Goal: Book appointment/travel/reservation

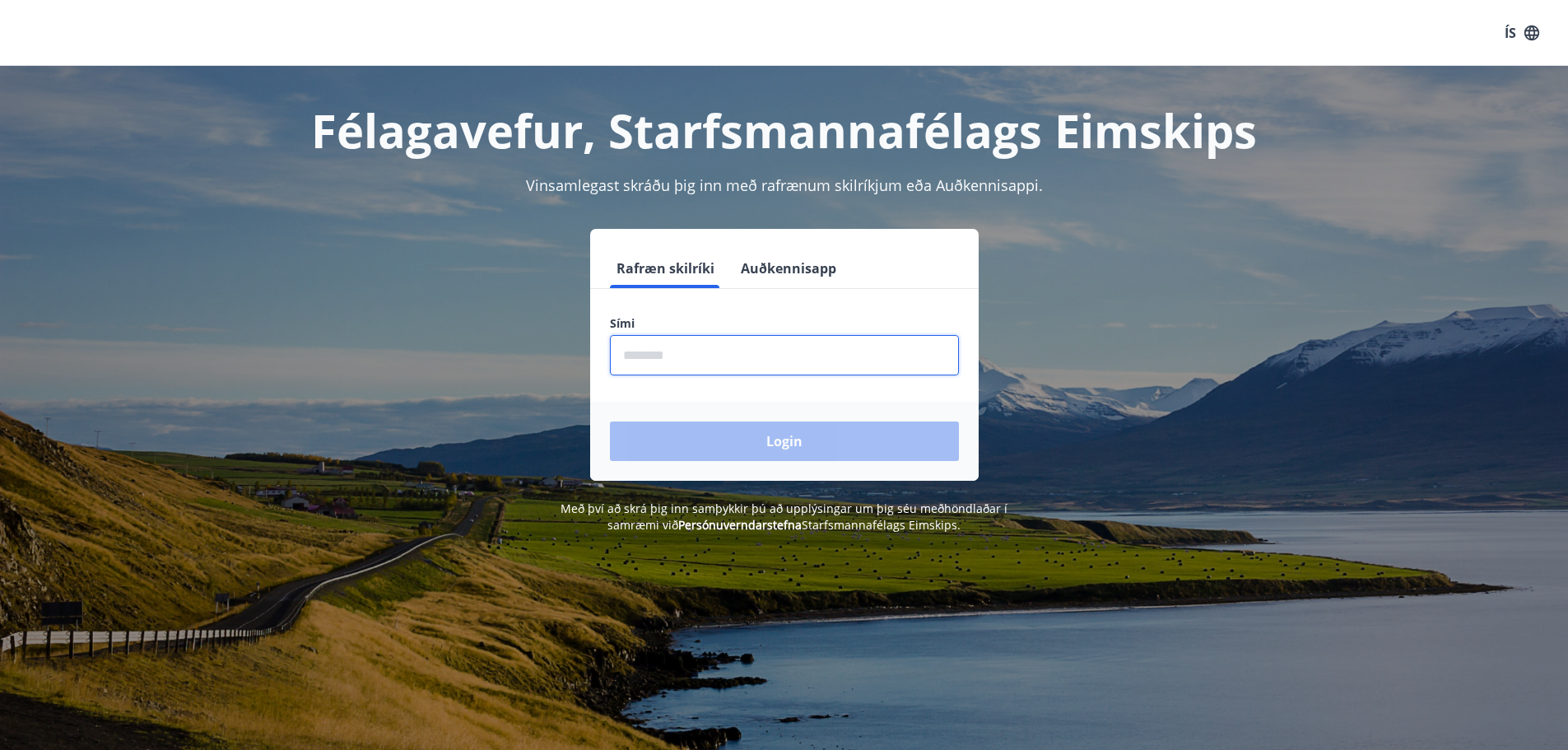
click at [747, 354] on input "phone" at bounding box center [784, 355] width 349 height 40
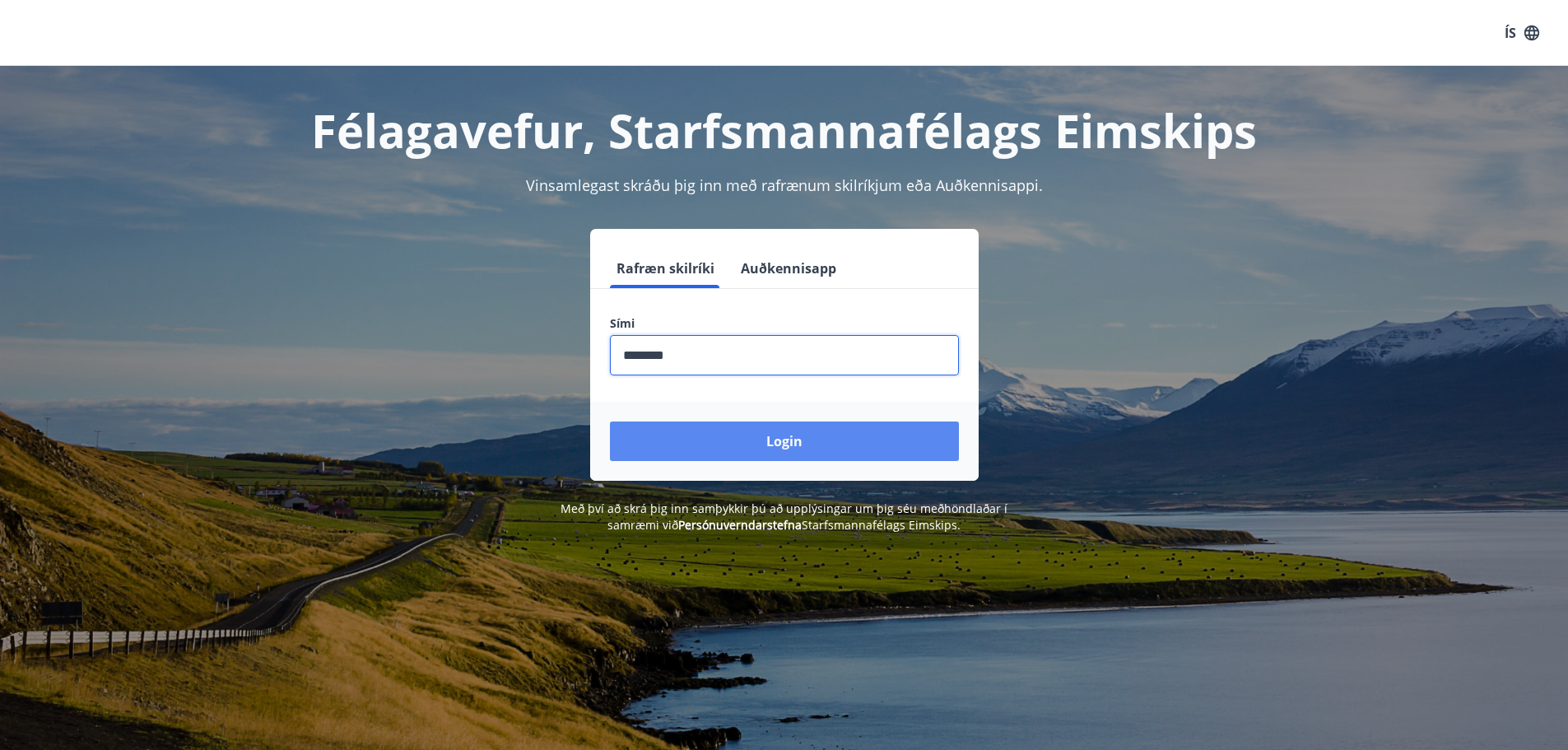
type input "********"
click at [786, 446] on button "Login" at bounding box center [784, 440] width 349 height 39
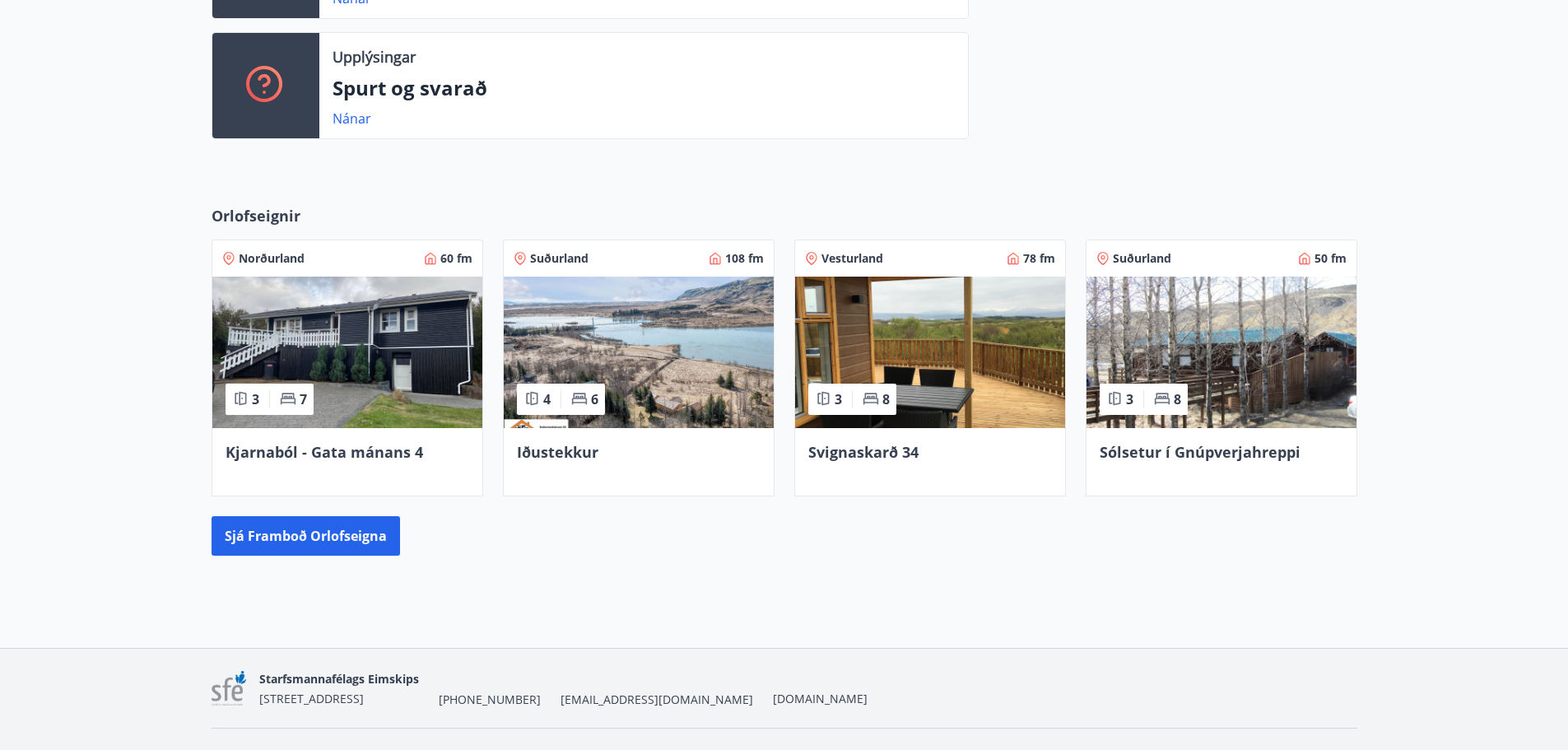
scroll to position [588, 0]
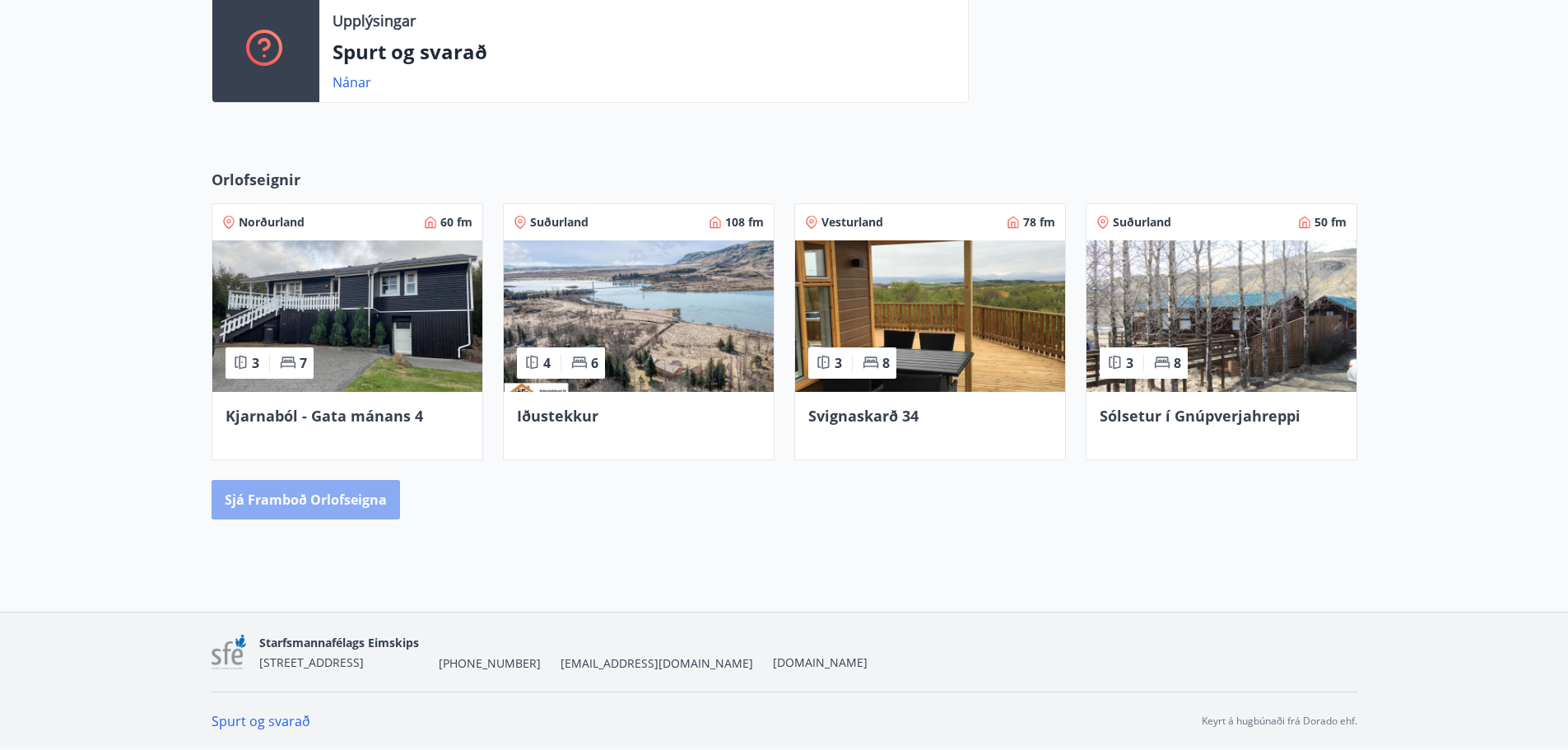
click at [317, 505] on button "Sjá framboð orlofseigna" at bounding box center [305, 499] width 189 height 39
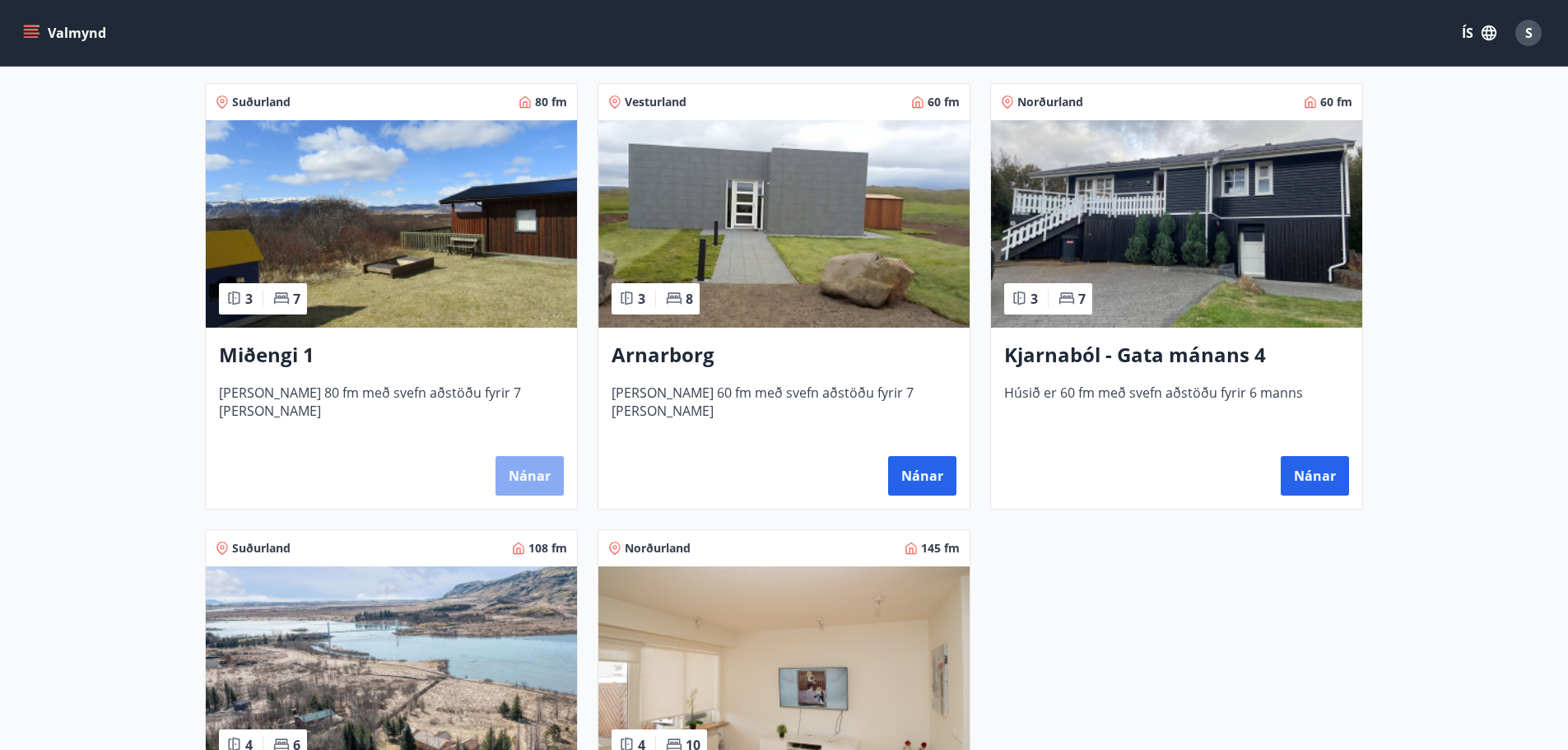
click at [537, 469] on button "Nánar" at bounding box center [529, 475] width 68 height 39
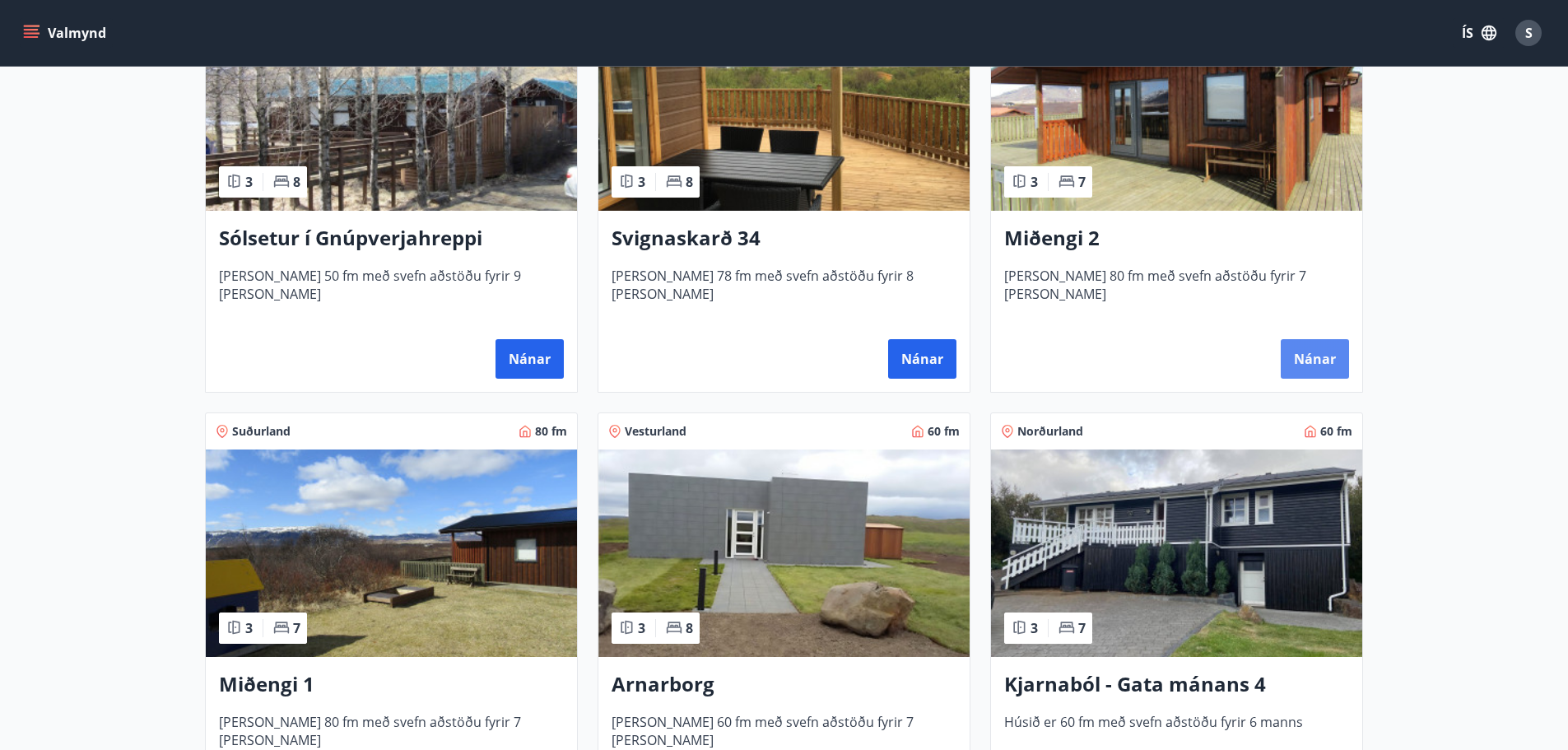
click at [1289, 351] on button "Nánar" at bounding box center [1315, 359] width 68 height 39
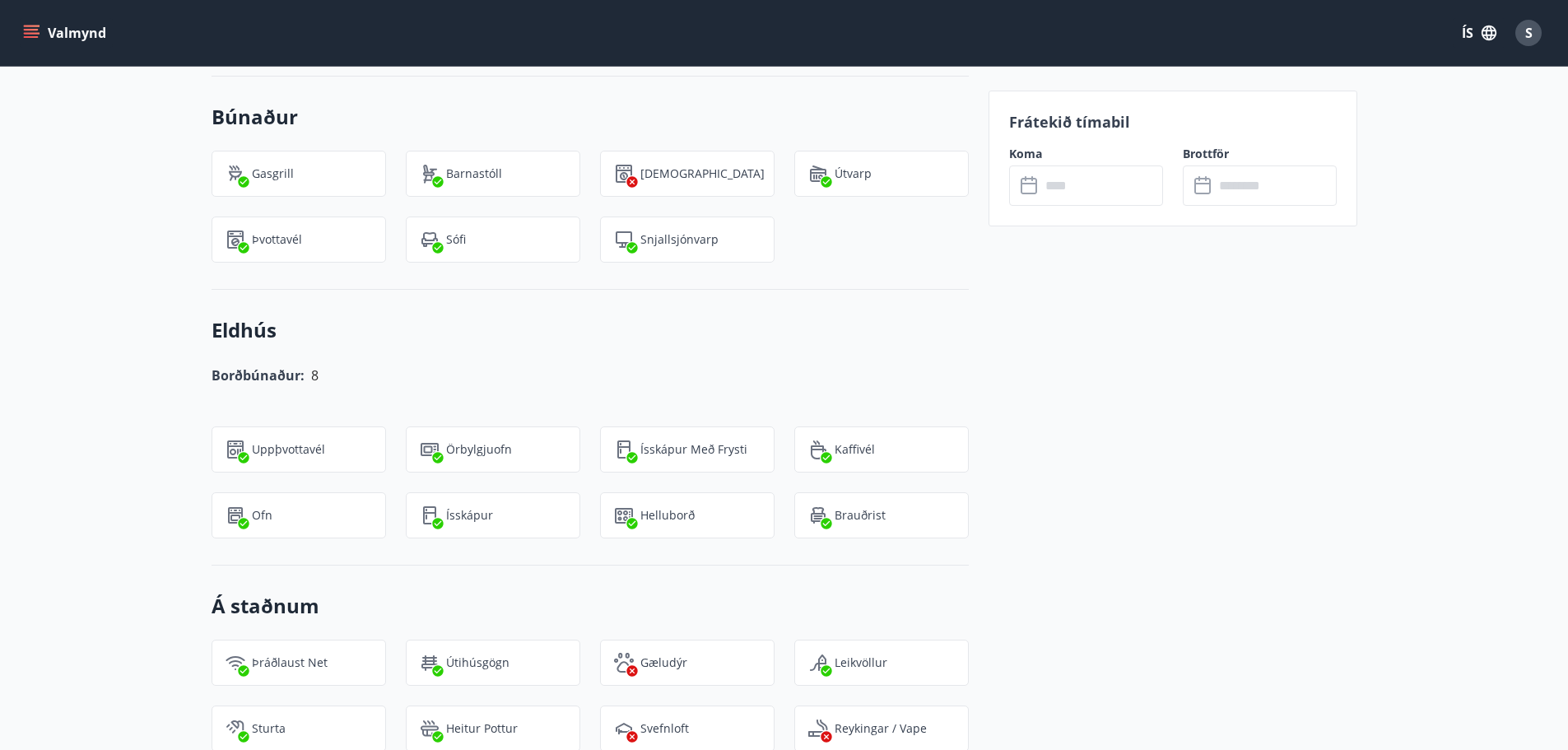
scroll to position [1400, 0]
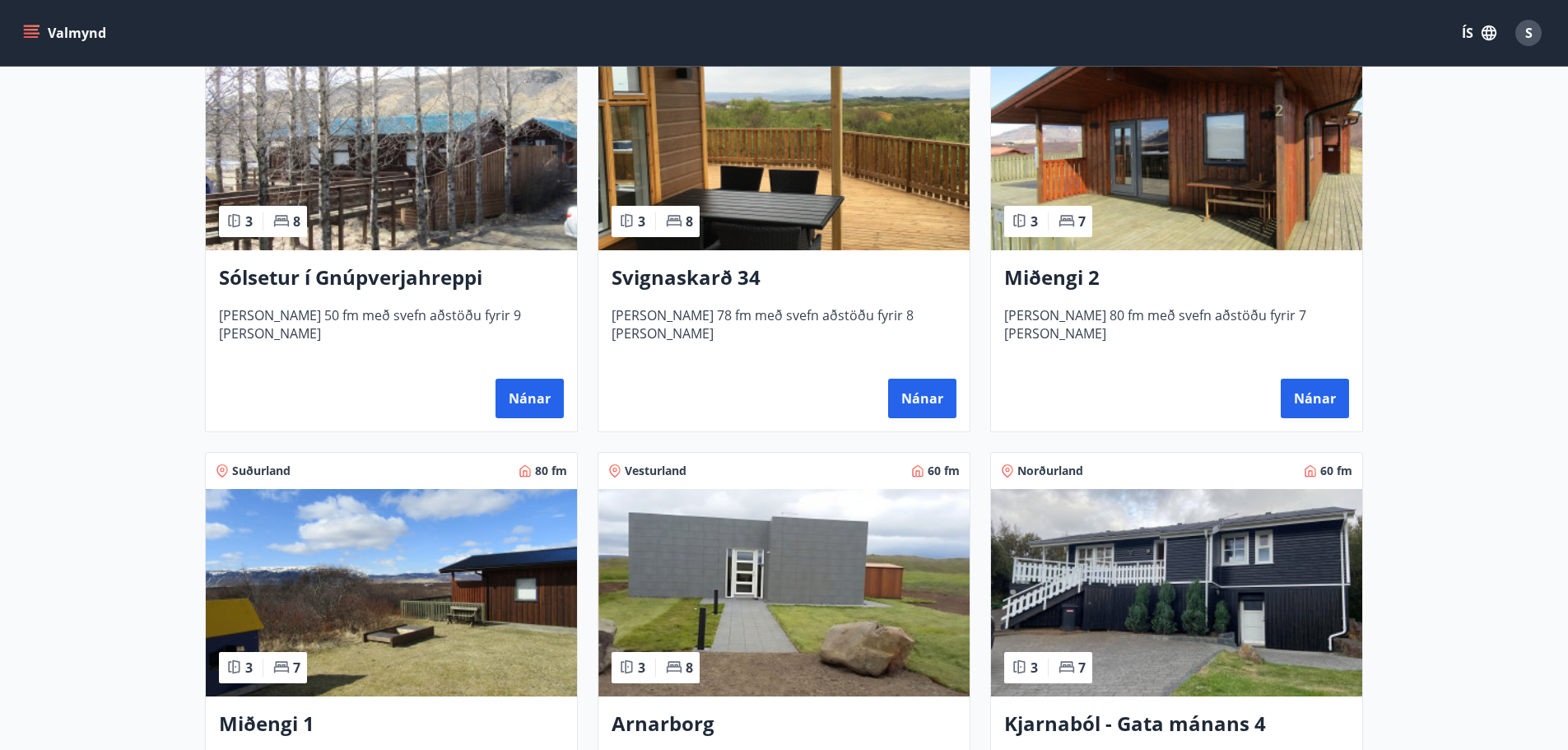
scroll to position [412, 0]
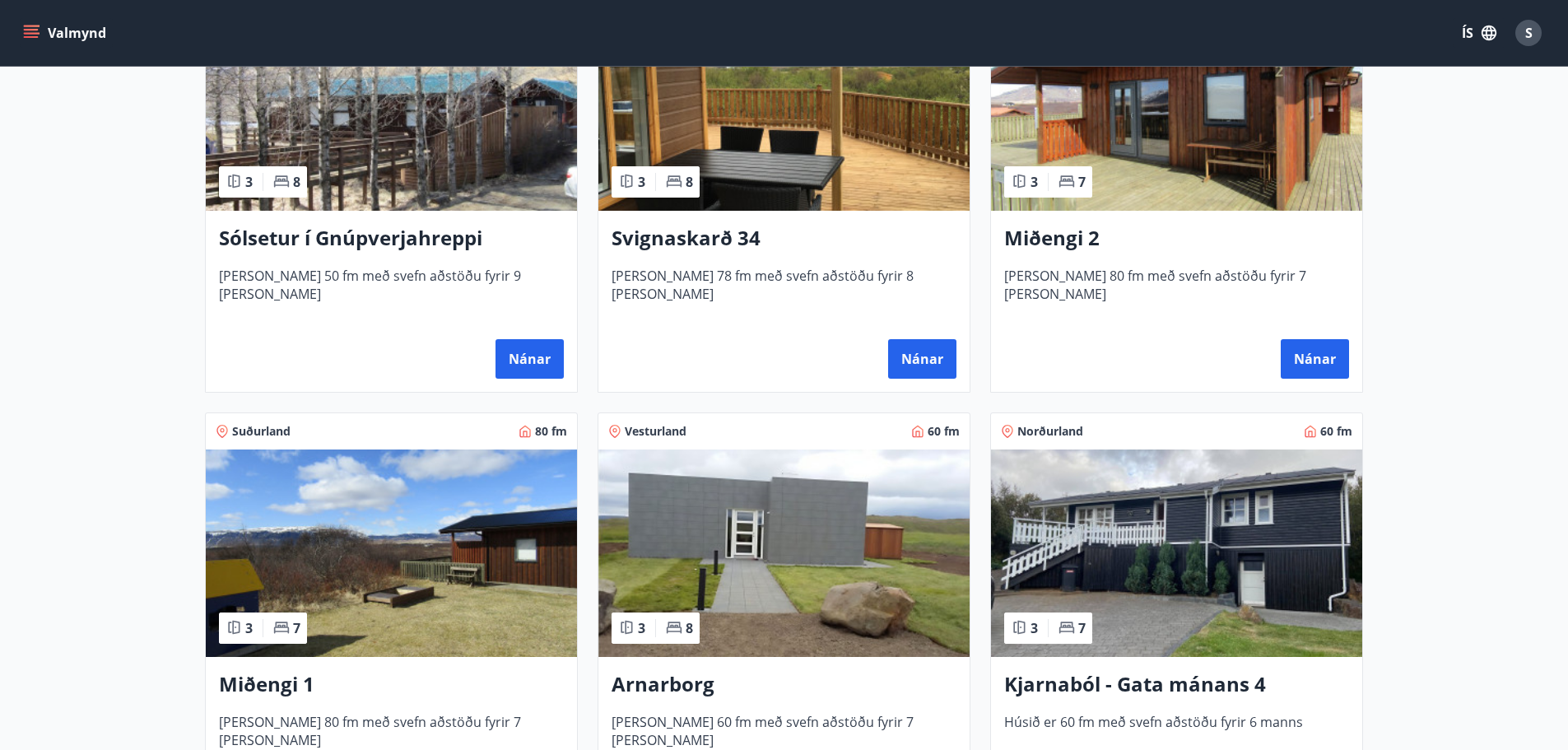
click at [376, 592] on img at bounding box center [391, 553] width 371 height 207
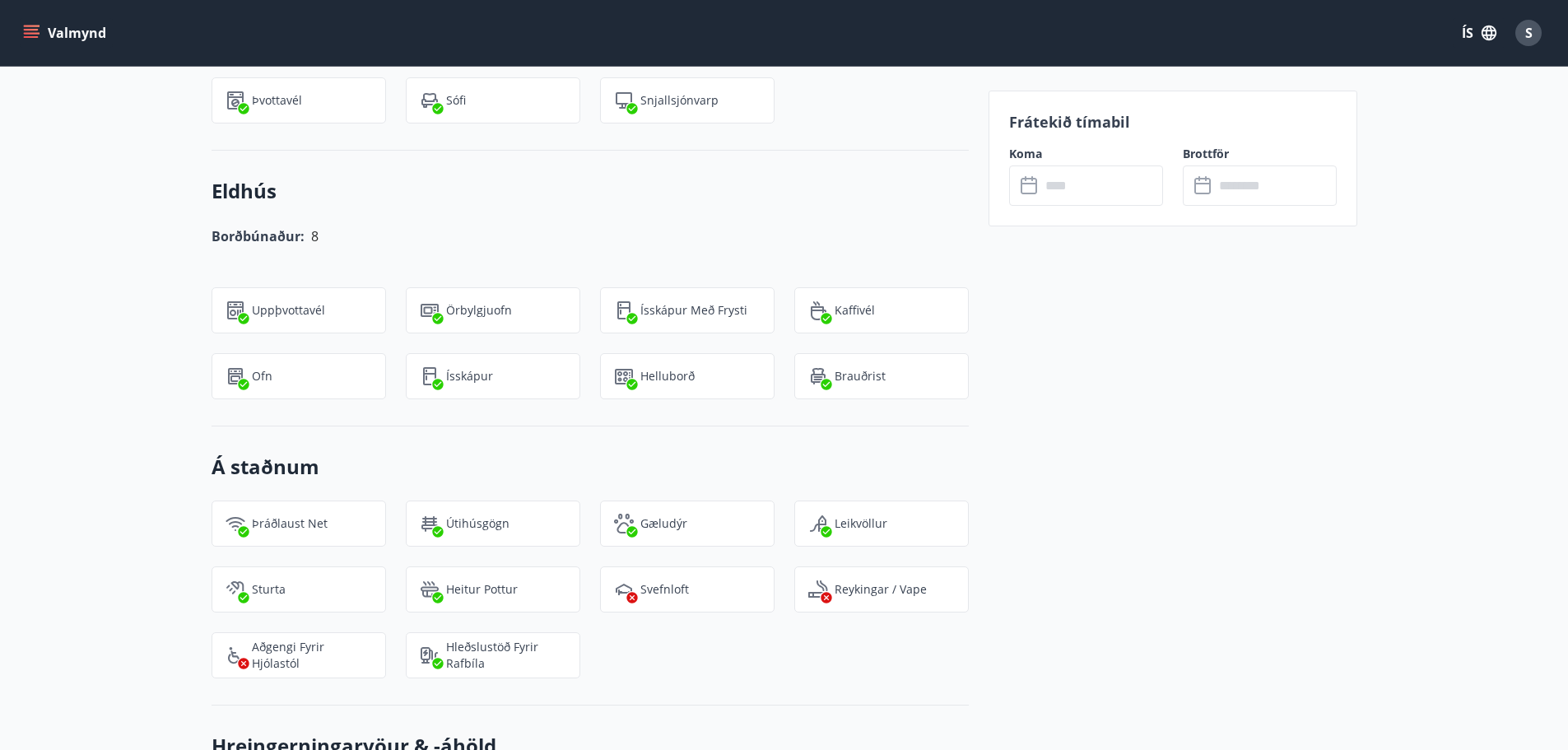
scroll to position [1482, 0]
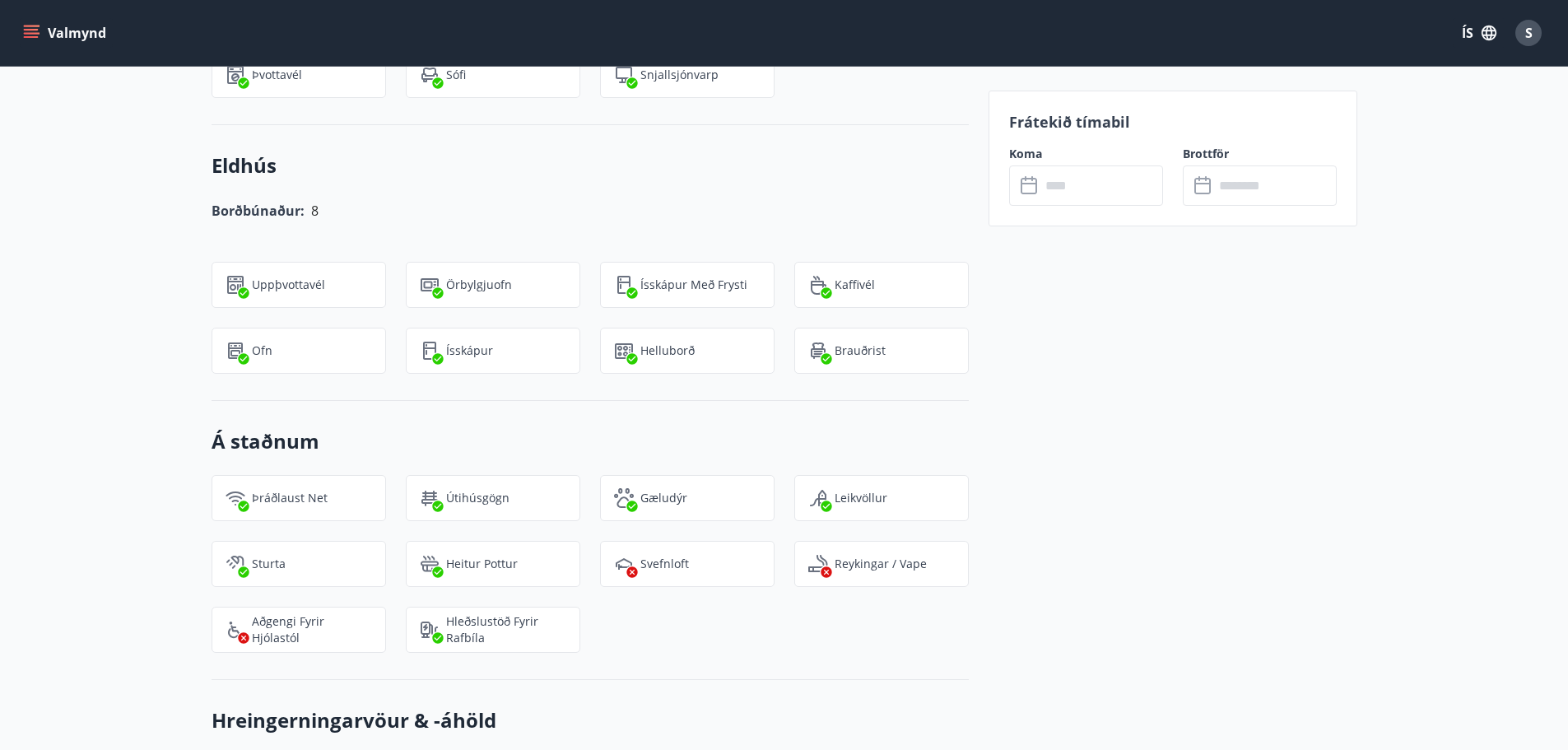
click at [1094, 191] on input "text" at bounding box center [1101, 186] width 122 height 40
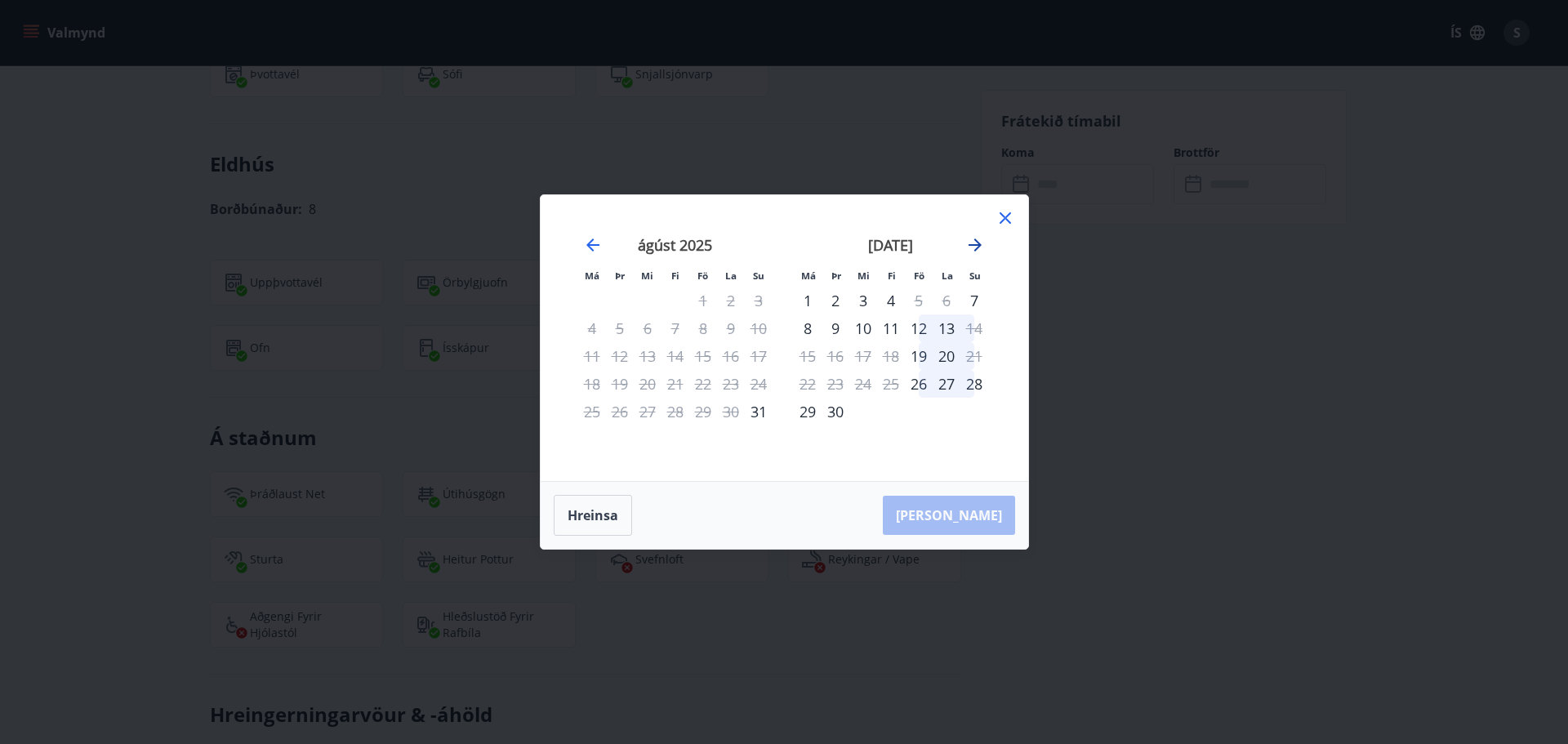
click at [980, 244] on icon "Move forward to switch to the next month." at bounding box center [975, 245] width 20 height 20
click at [921, 351] on div "17" at bounding box center [919, 356] width 28 height 28
click at [977, 353] on div "19" at bounding box center [974, 356] width 28 height 28
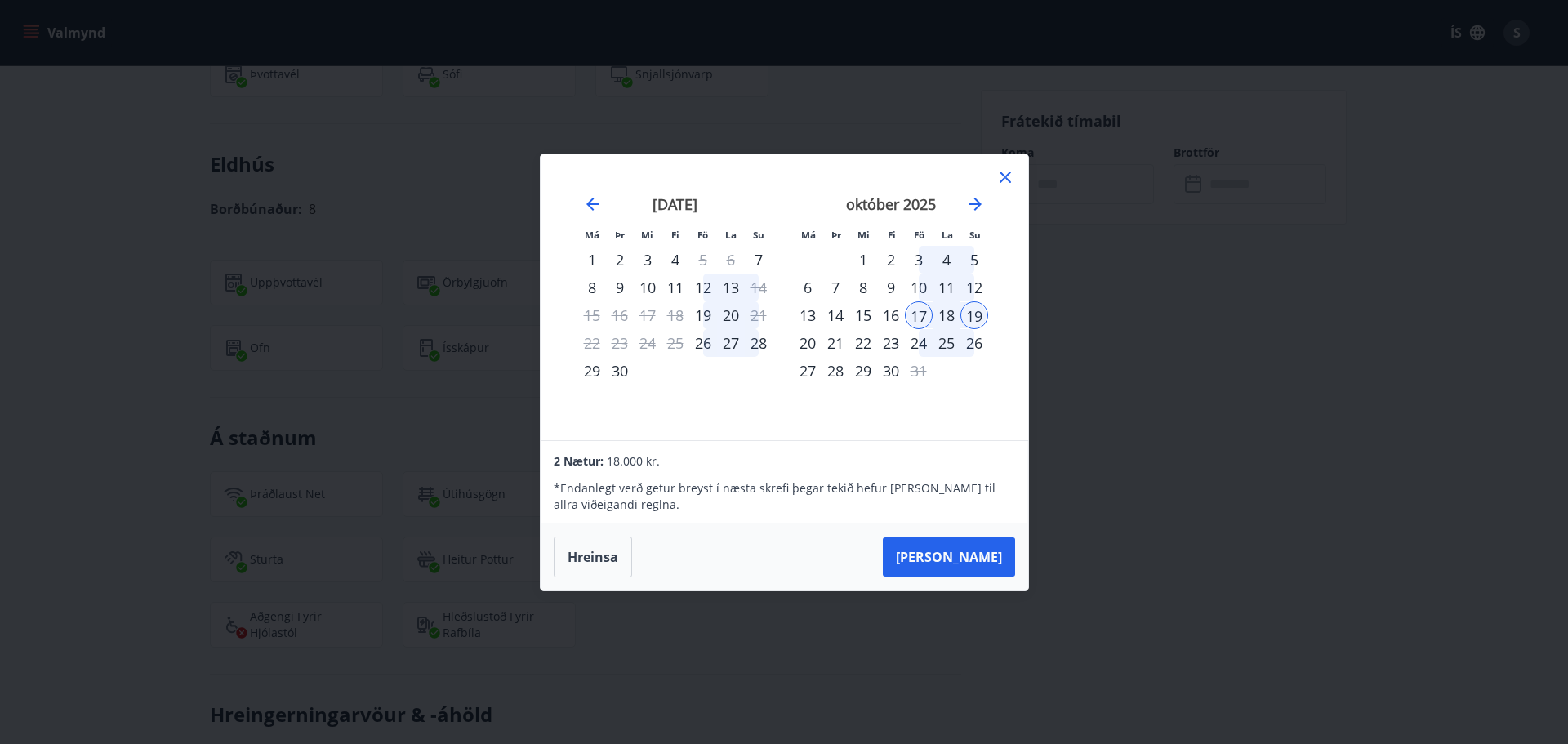
click at [1005, 177] on icon at bounding box center [1005, 177] width 2 height 2
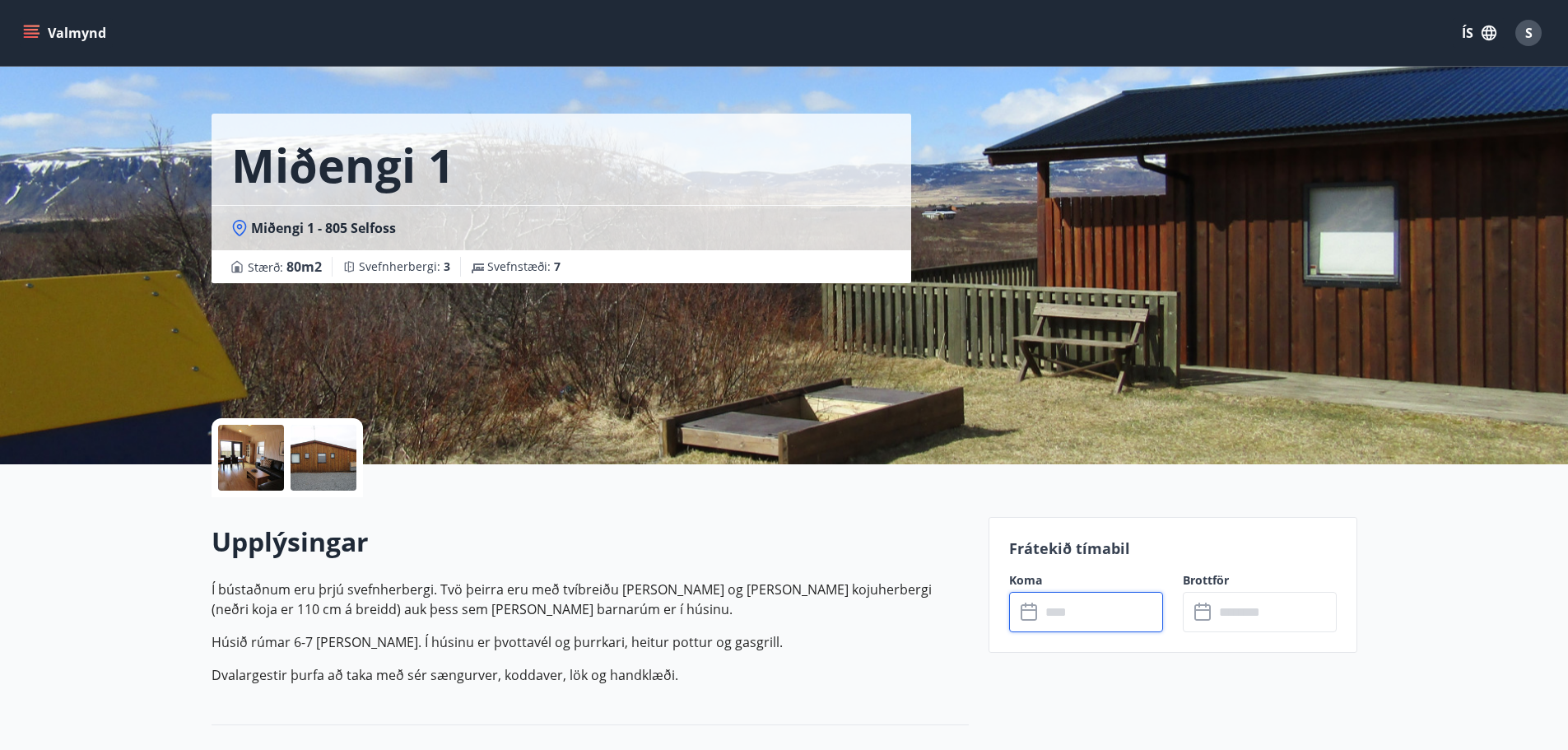
scroll to position [0, 0]
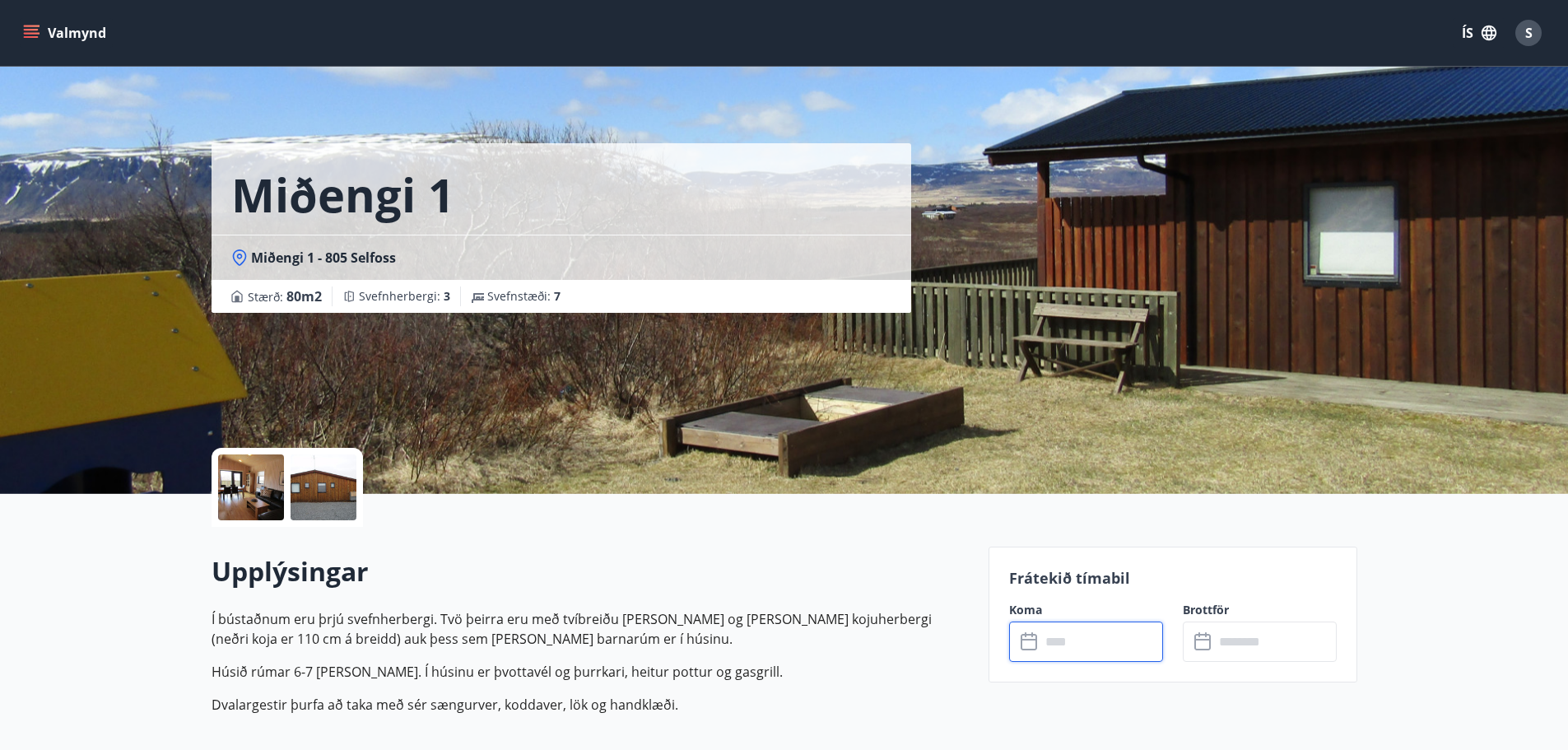
click at [42, 27] on button "Valmynd" at bounding box center [67, 33] width 93 height 30
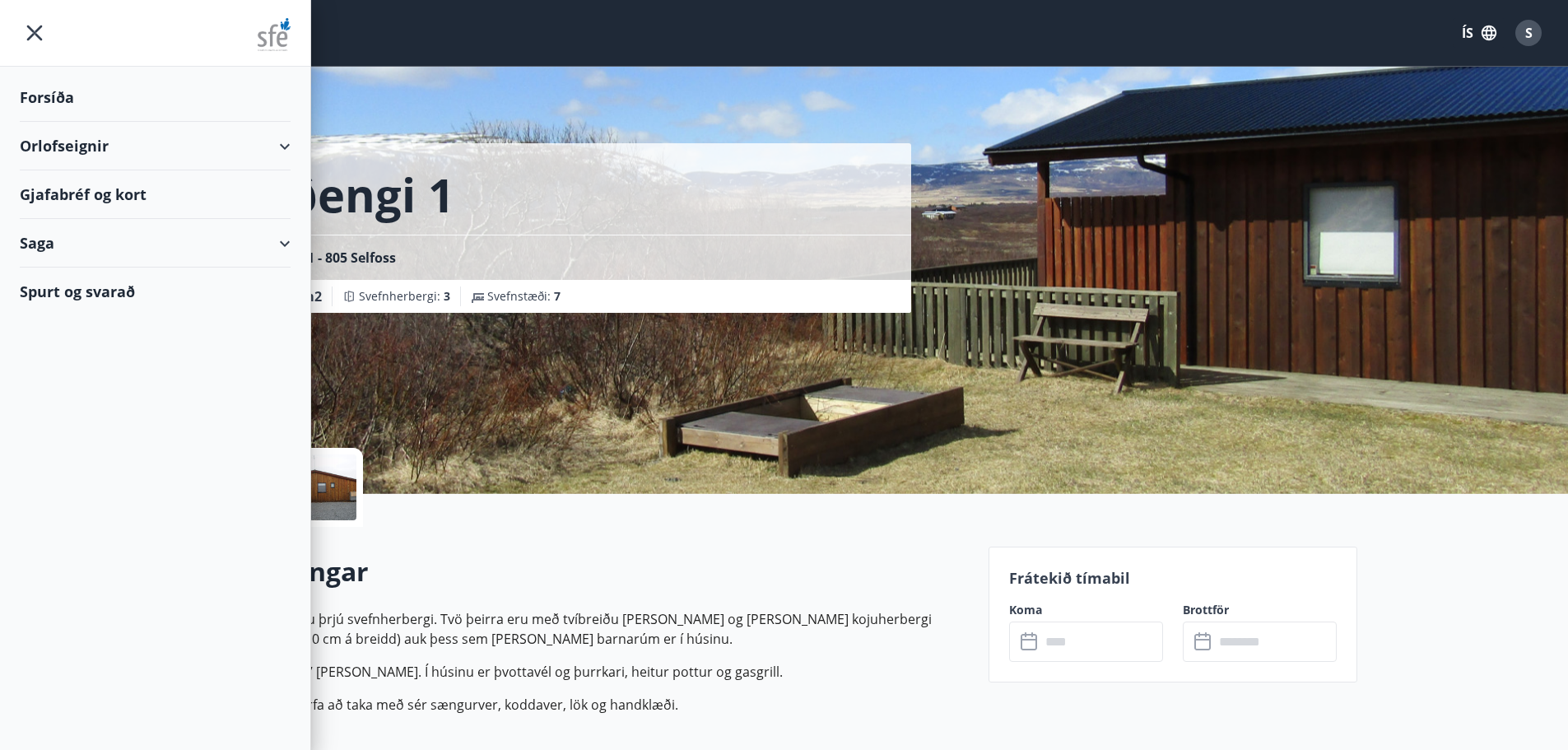
click at [277, 144] on div "Orlofseignir" at bounding box center [155, 146] width 270 height 48
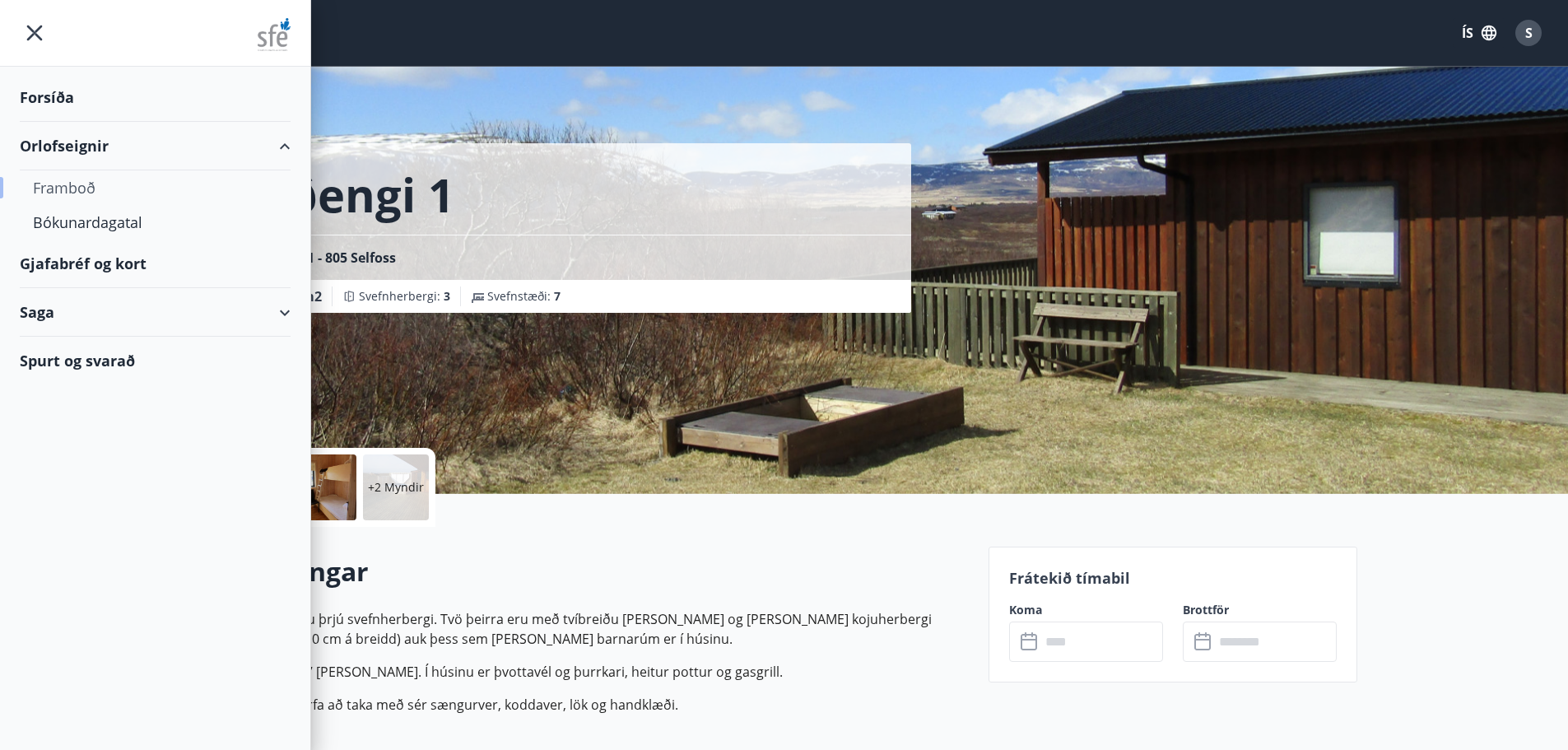
click at [73, 193] on div "Framboð" at bounding box center [156, 188] width 245 height 35
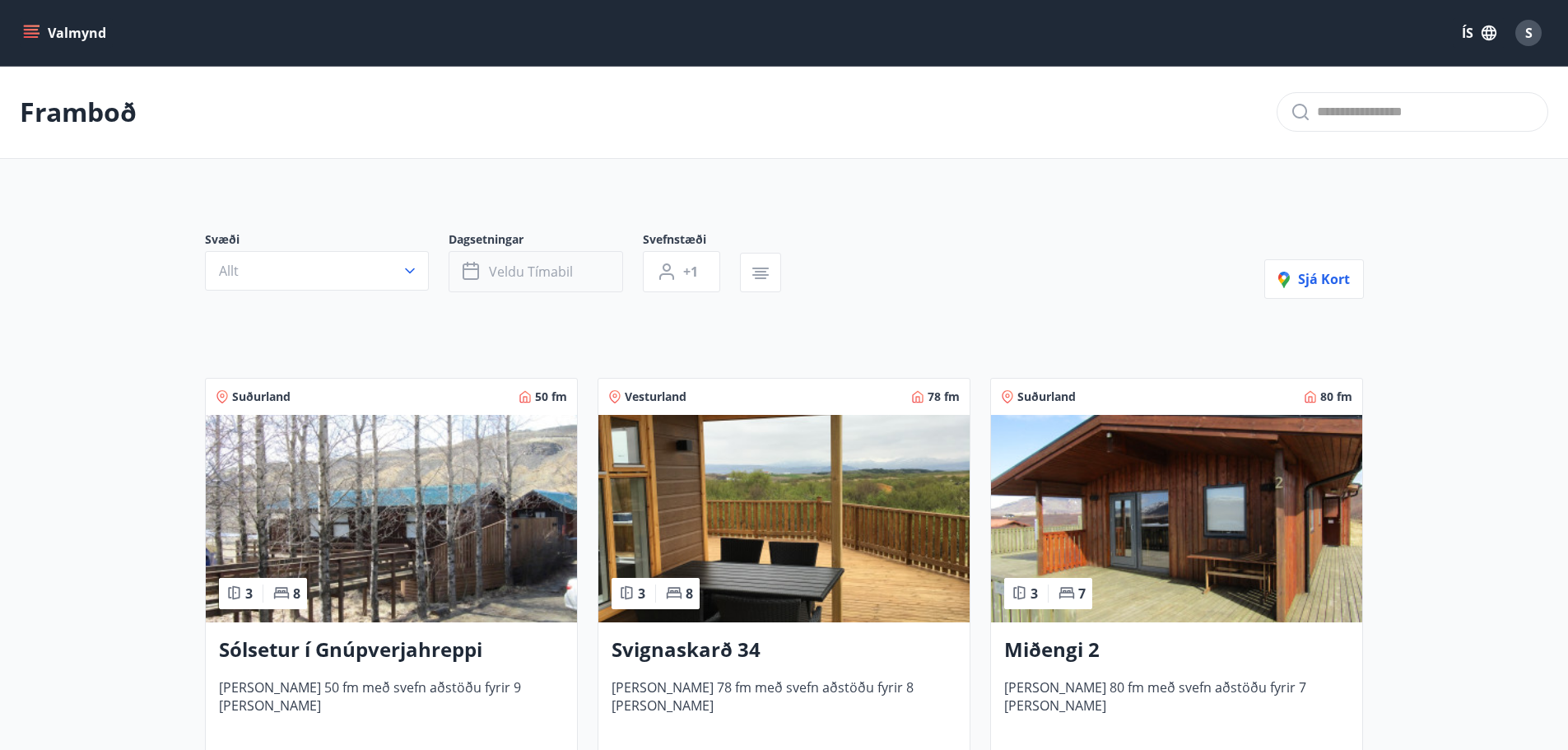
click at [479, 274] on icon "button" at bounding box center [471, 272] width 17 height 17
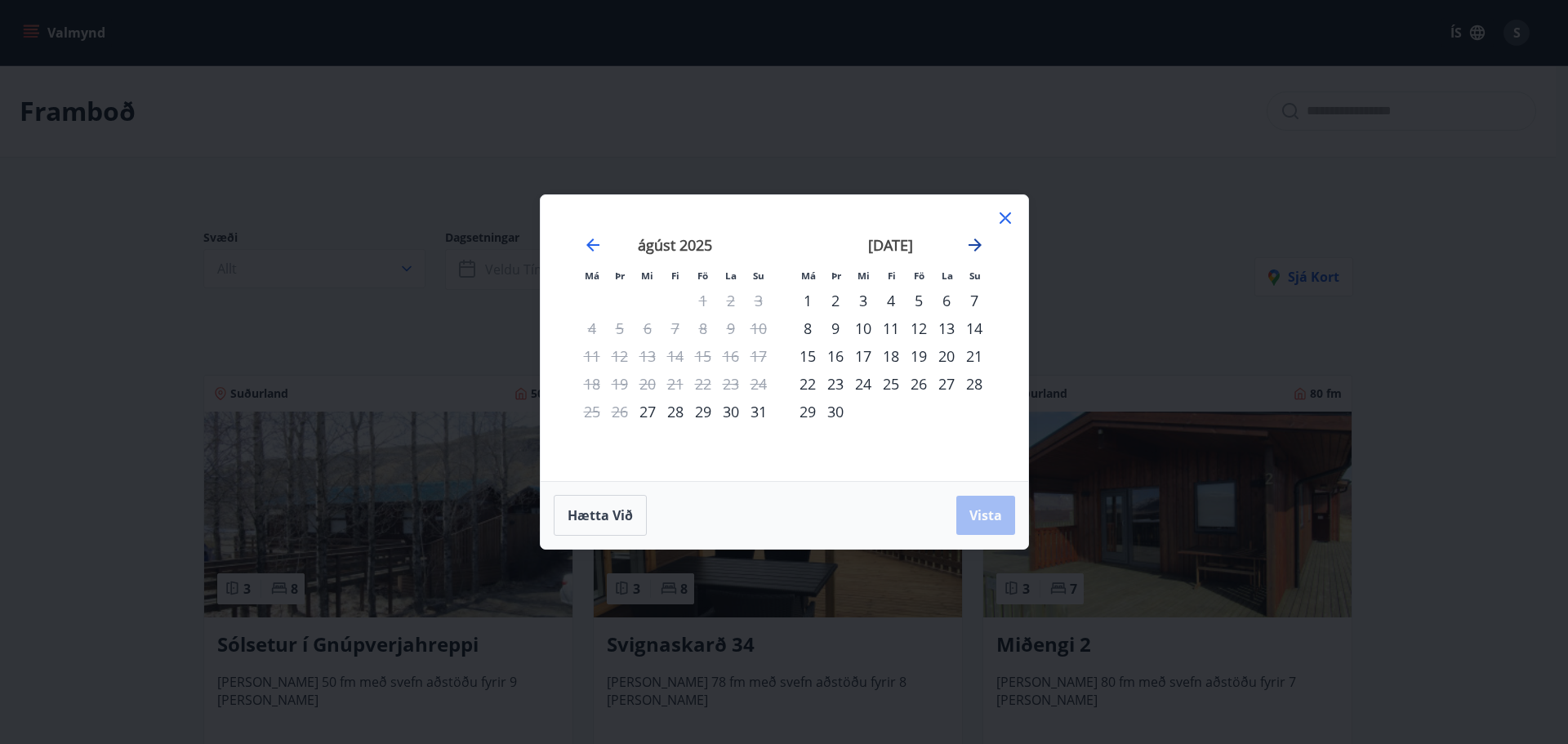
click at [983, 242] on icon "Move forward to switch to the next month." at bounding box center [975, 245] width 20 height 20
click at [921, 351] on div "17" at bounding box center [919, 356] width 28 height 28
click at [969, 352] on div "19" at bounding box center [974, 356] width 28 height 28
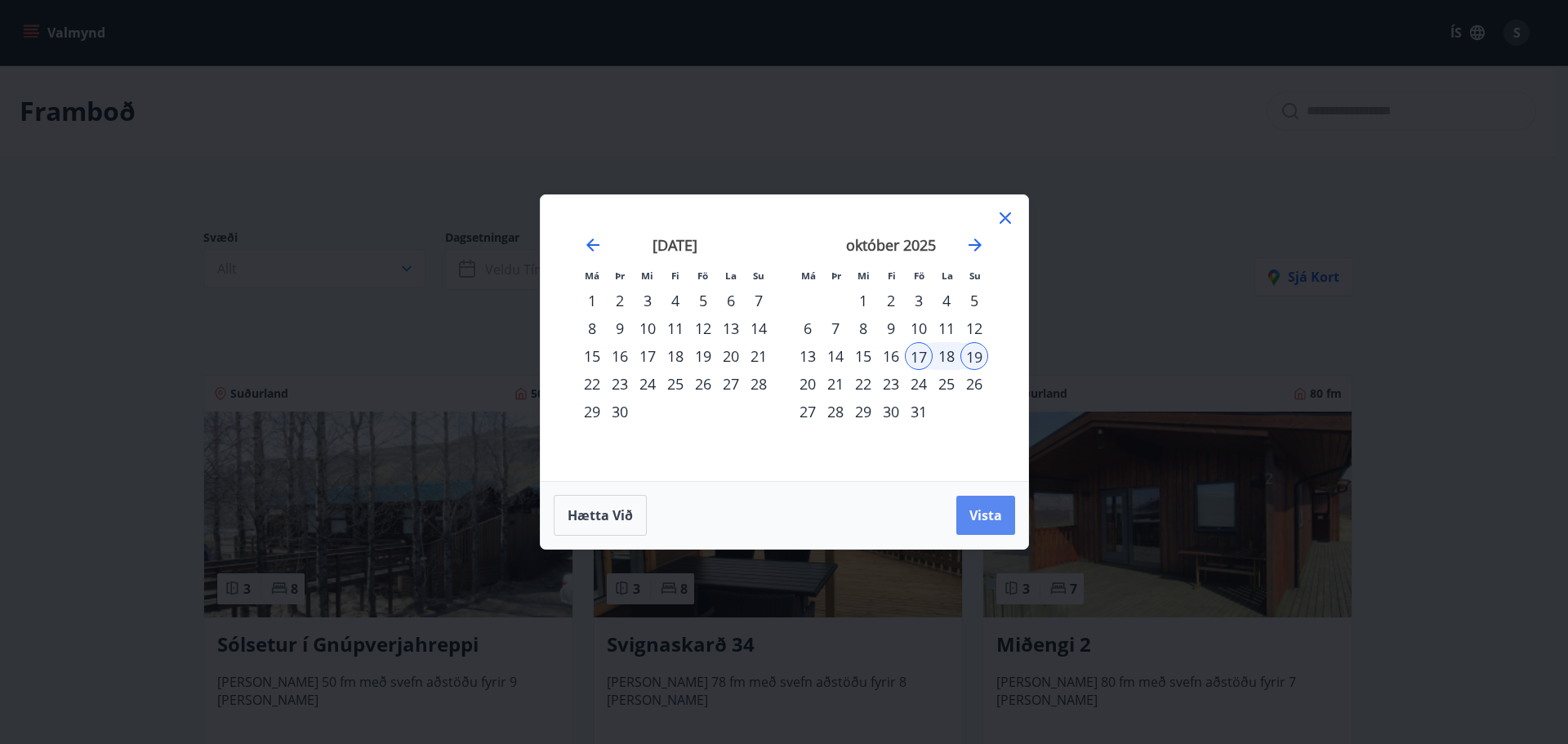
click at [985, 512] on span "Vista" at bounding box center [986, 515] width 33 height 18
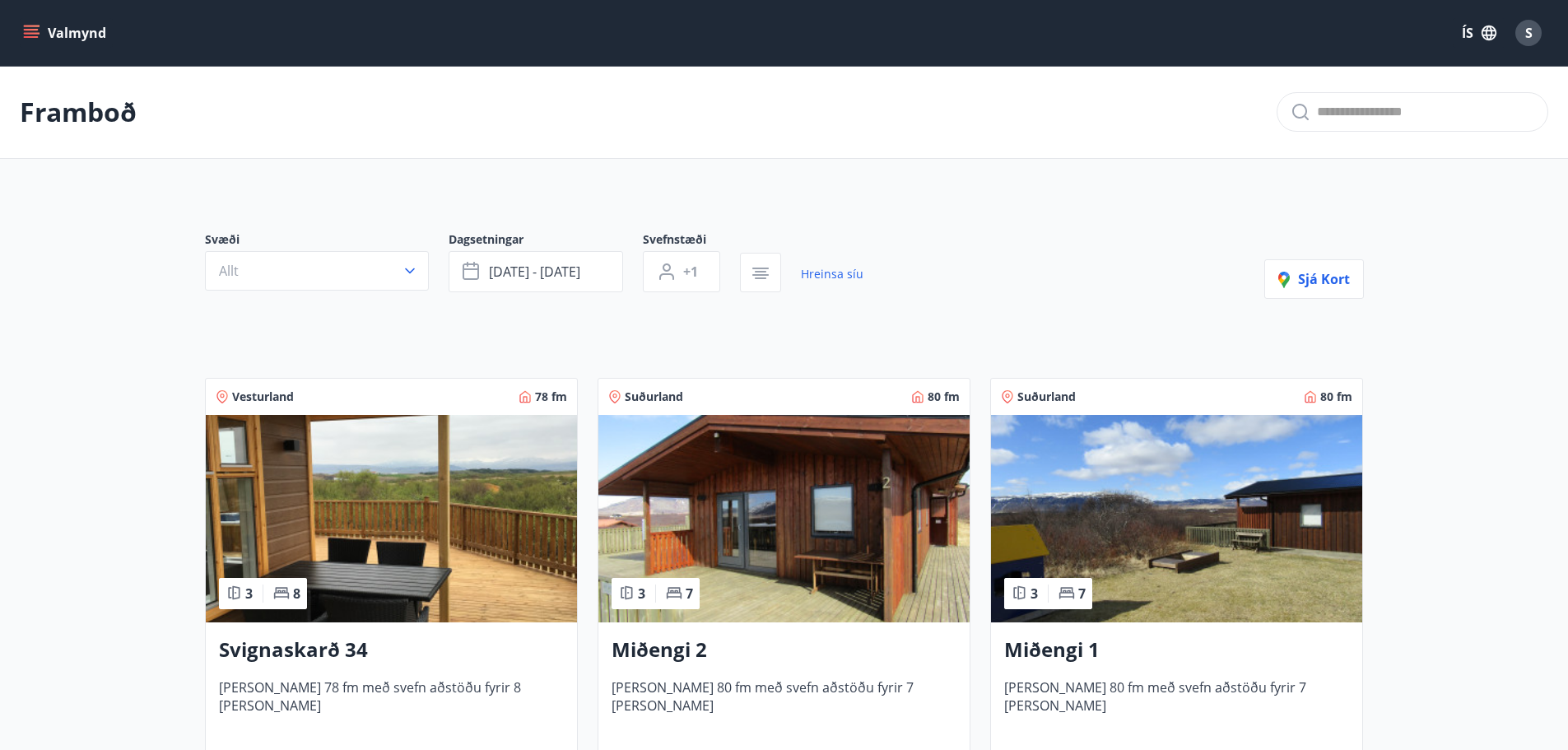
click at [47, 33] on button "Valmynd" at bounding box center [67, 33] width 93 height 30
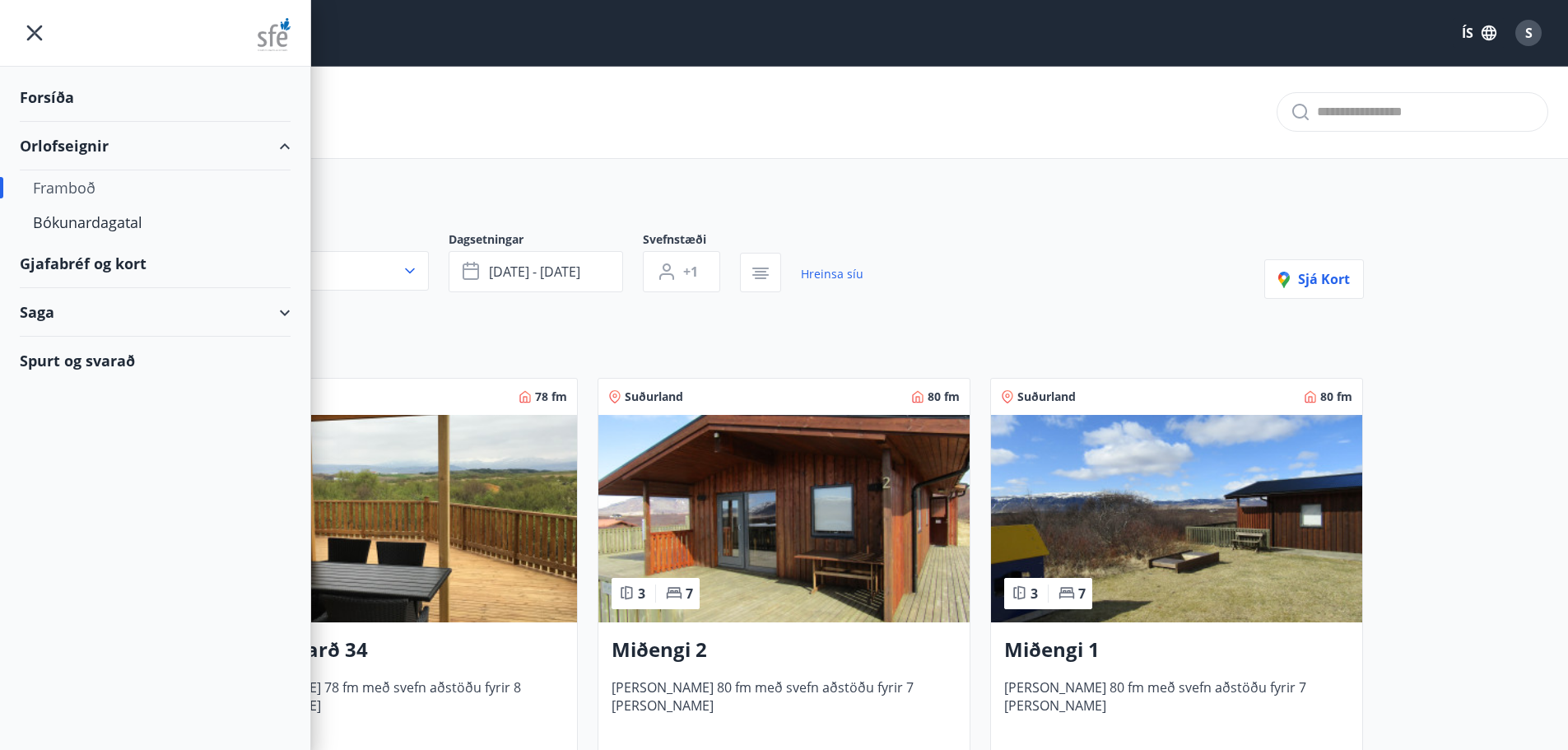
click at [102, 312] on div "Saga" at bounding box center [155, 312] width 270 height 48
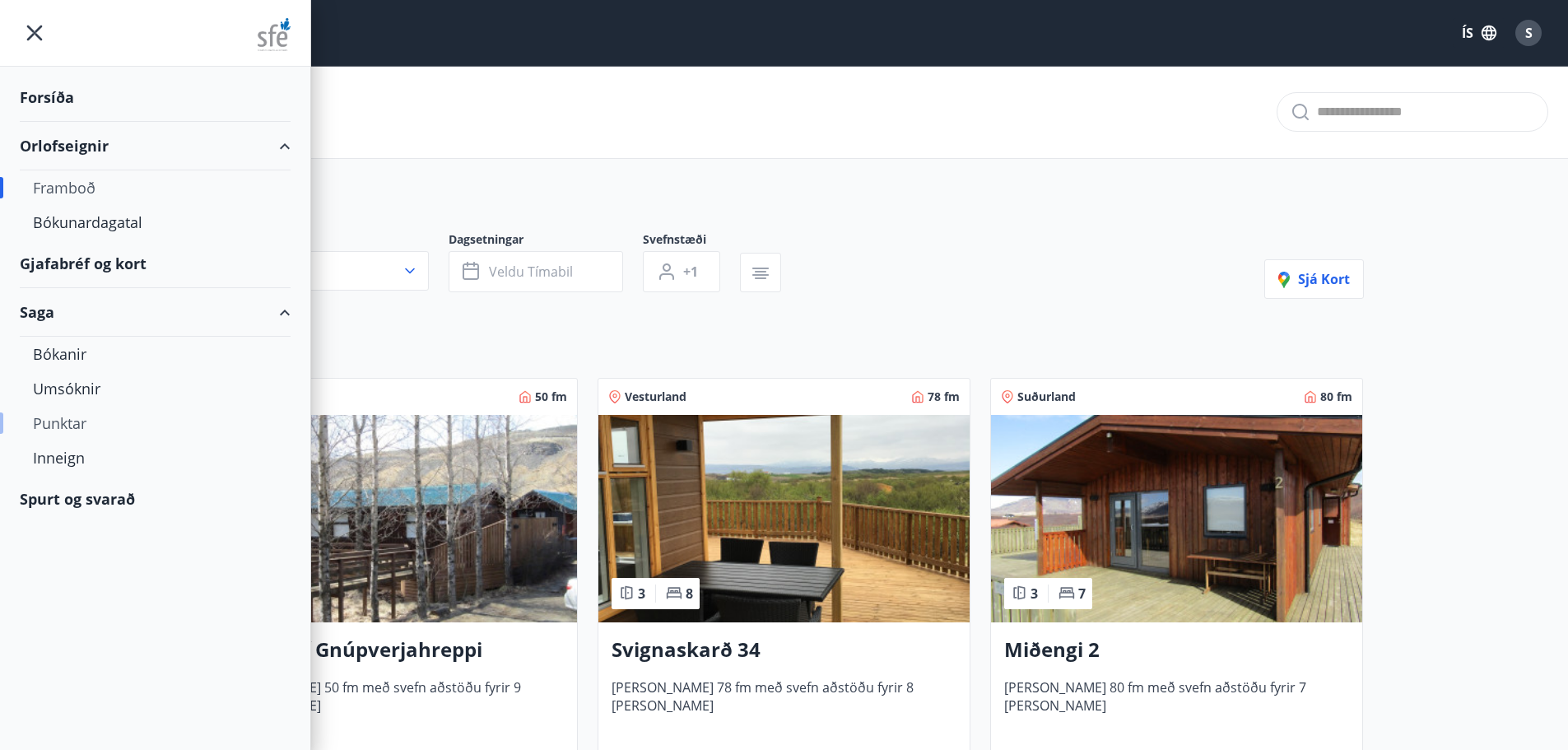
click at [72, 418] on div "Punktar" at bounding box center [156, 424] width 245 height 35
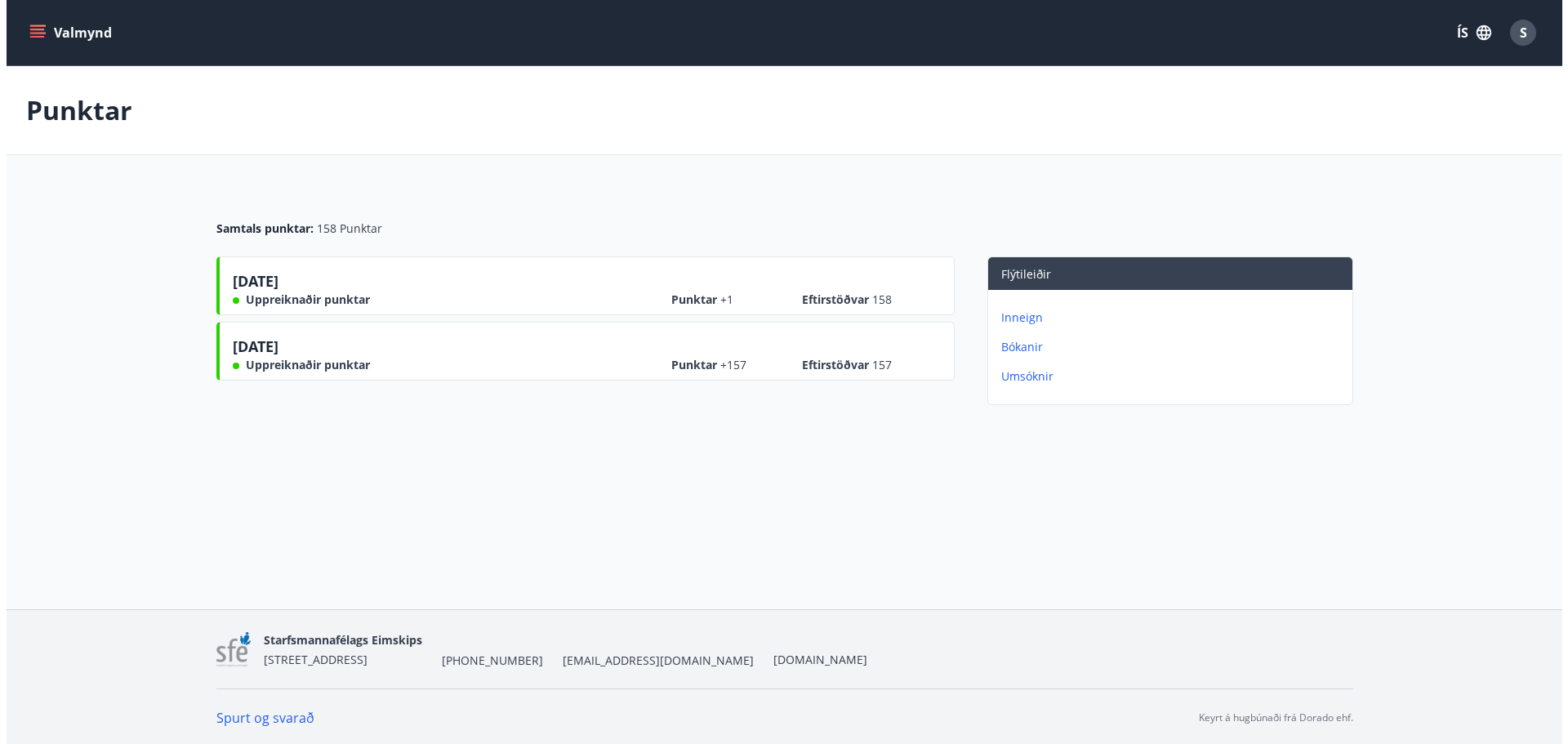
scroll to position [2, 0]
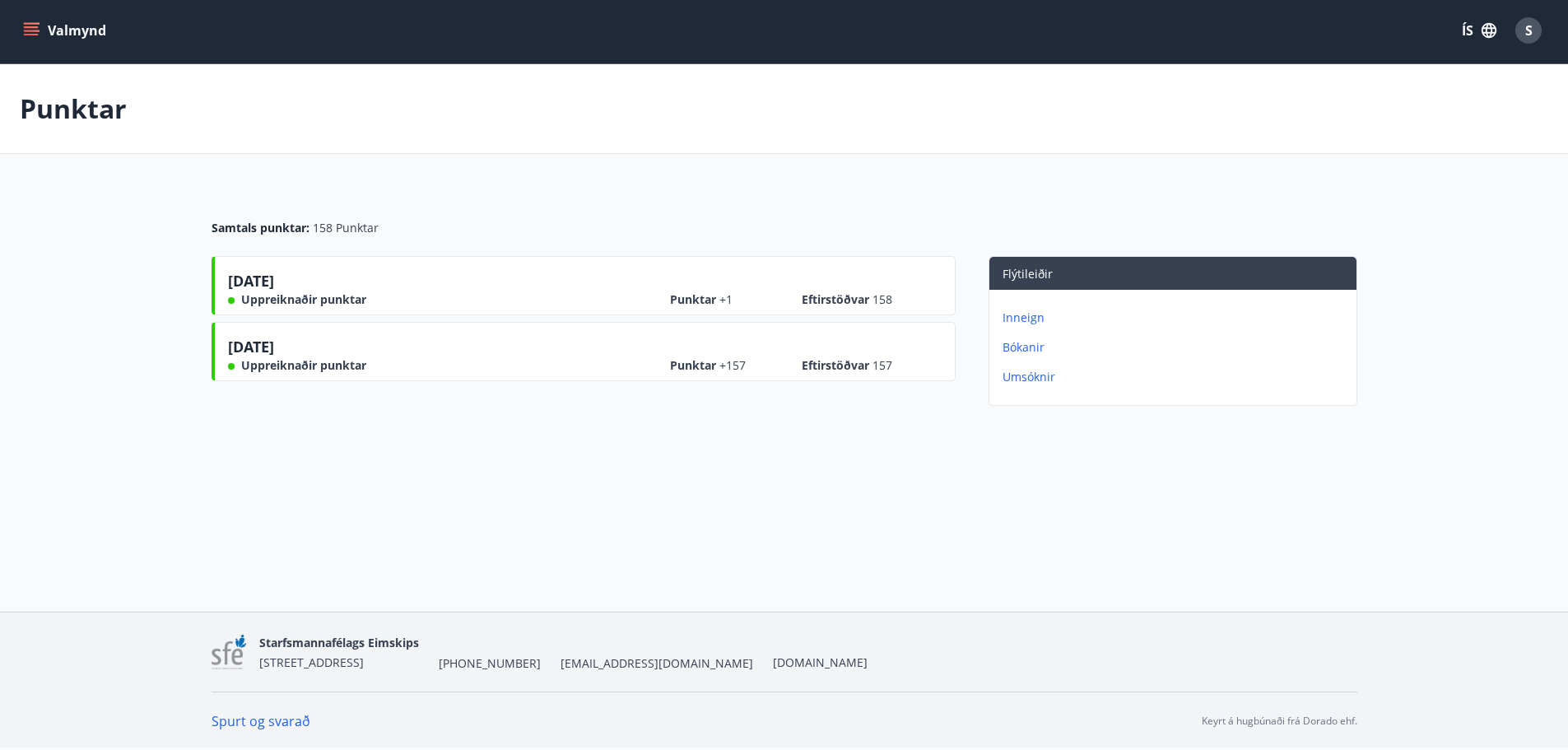
click at [37, 22] on button "Valmynd" at bounding box center [67, 31] width 93 height 30
click at [487, 464] on div "Punktar Samtals punktar : 158 Punktar [DATE] Uppreiknaðir punktar Punktar +1 Ef…" at bounding box center [784, 271] width 1568 height 415
click at [38, 23] on icon "menu" at bounding box center [33, 24] width 18 height 2
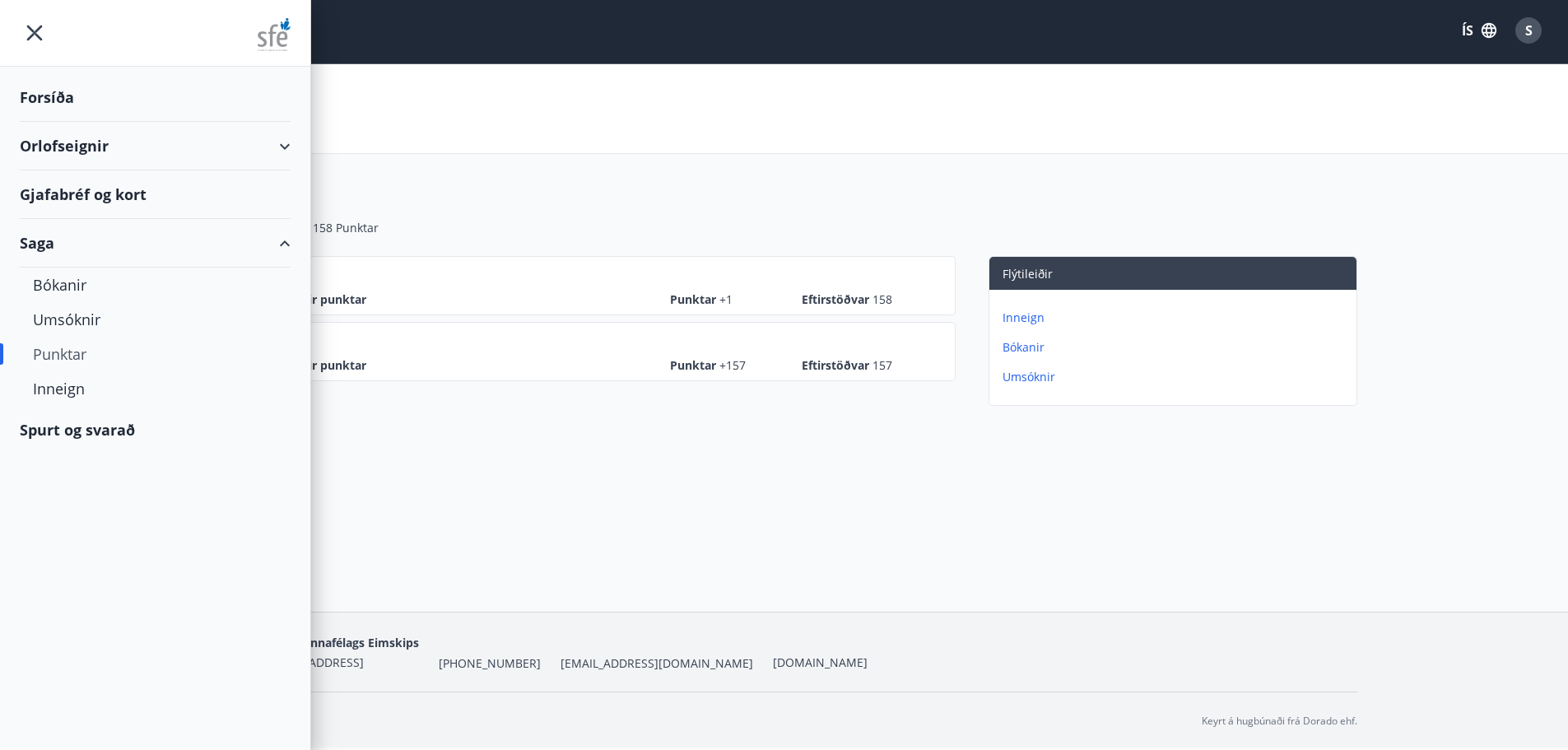
click at [129, 194] on div "Gjafabréf og kort" at bounding box center [155, 195] width 270 height 48
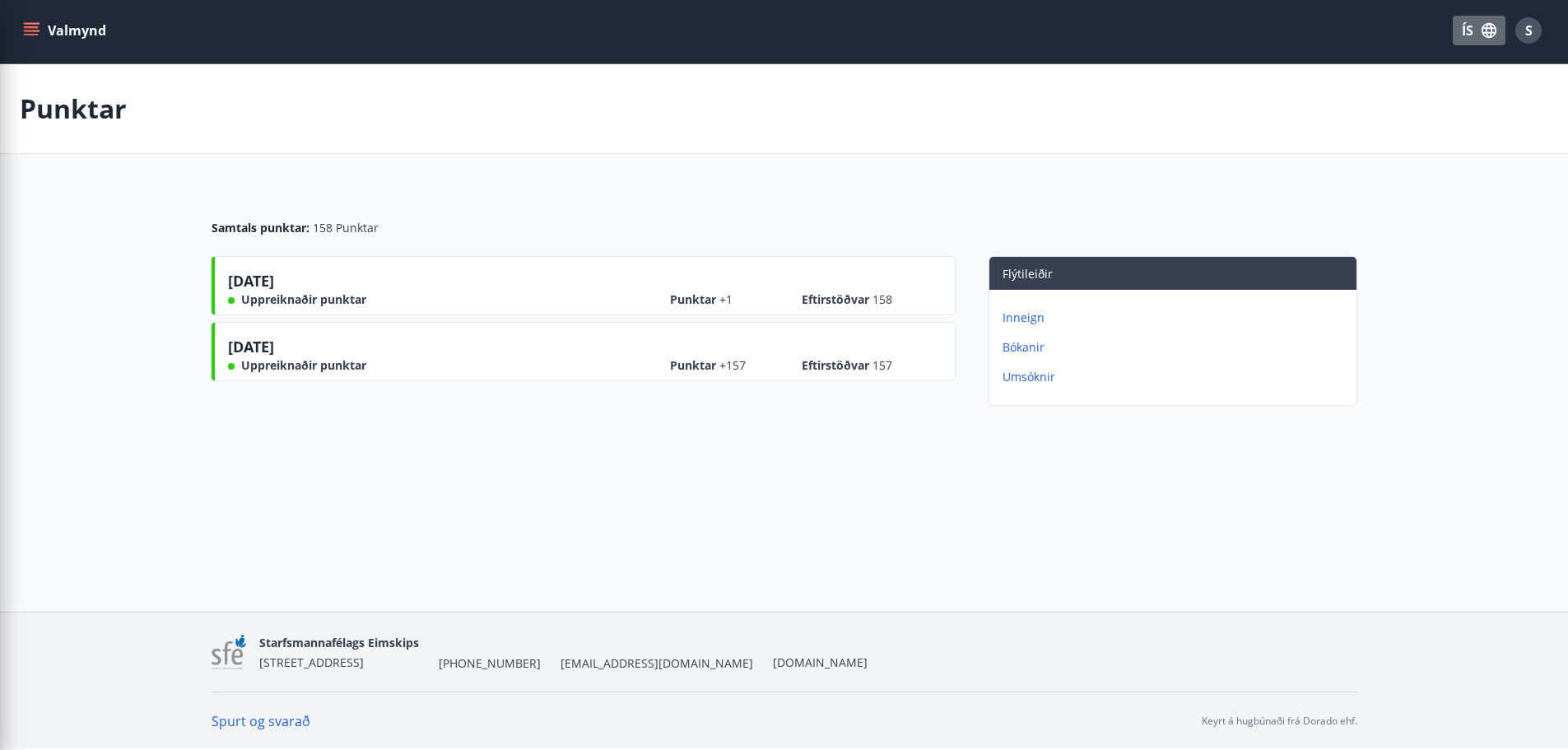
click at [1486, 31] on icon "button" at bounding box center [1489, 31] width 15 height 15
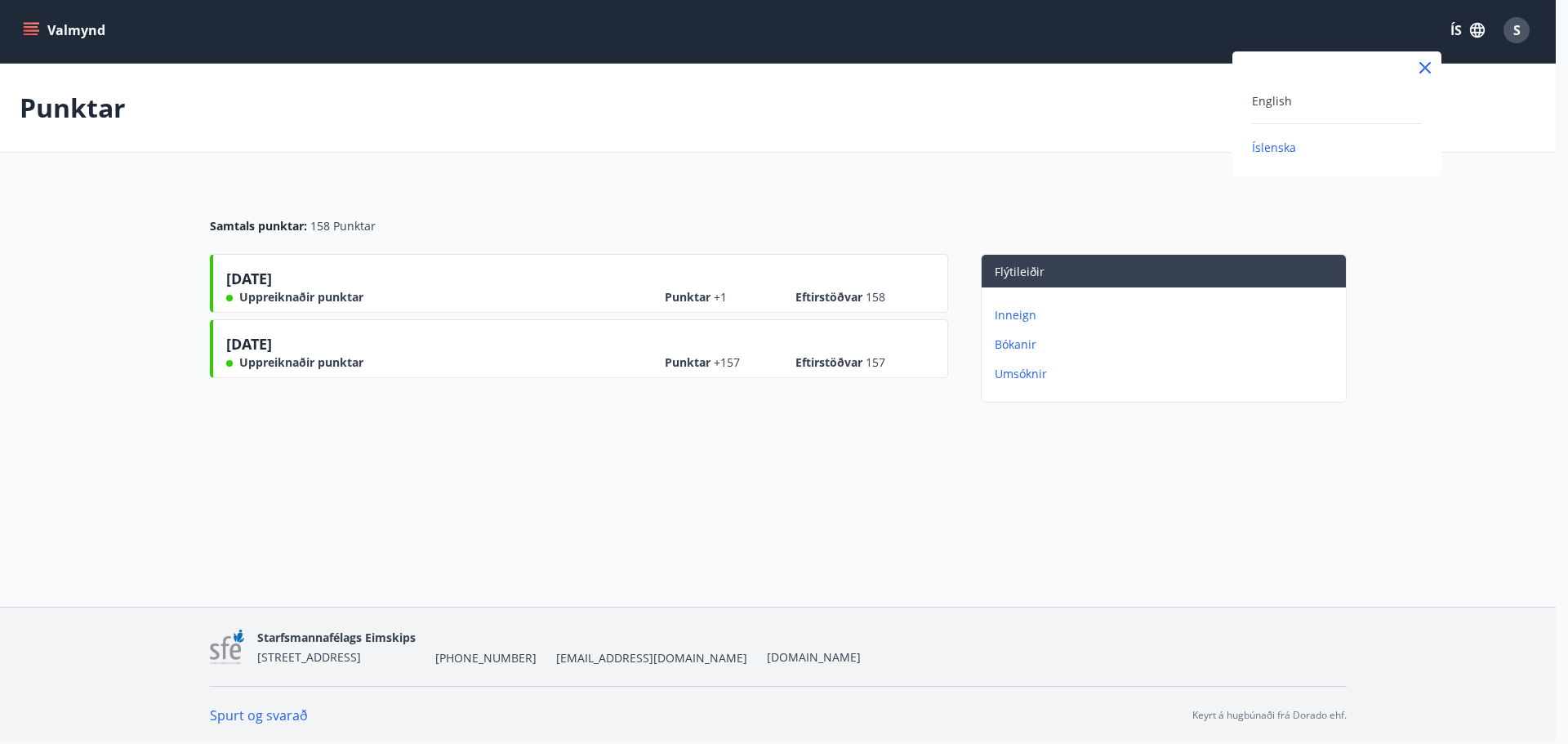
click at [1523, 32] on div at bounding box center [784, 372] width 1568 height 744
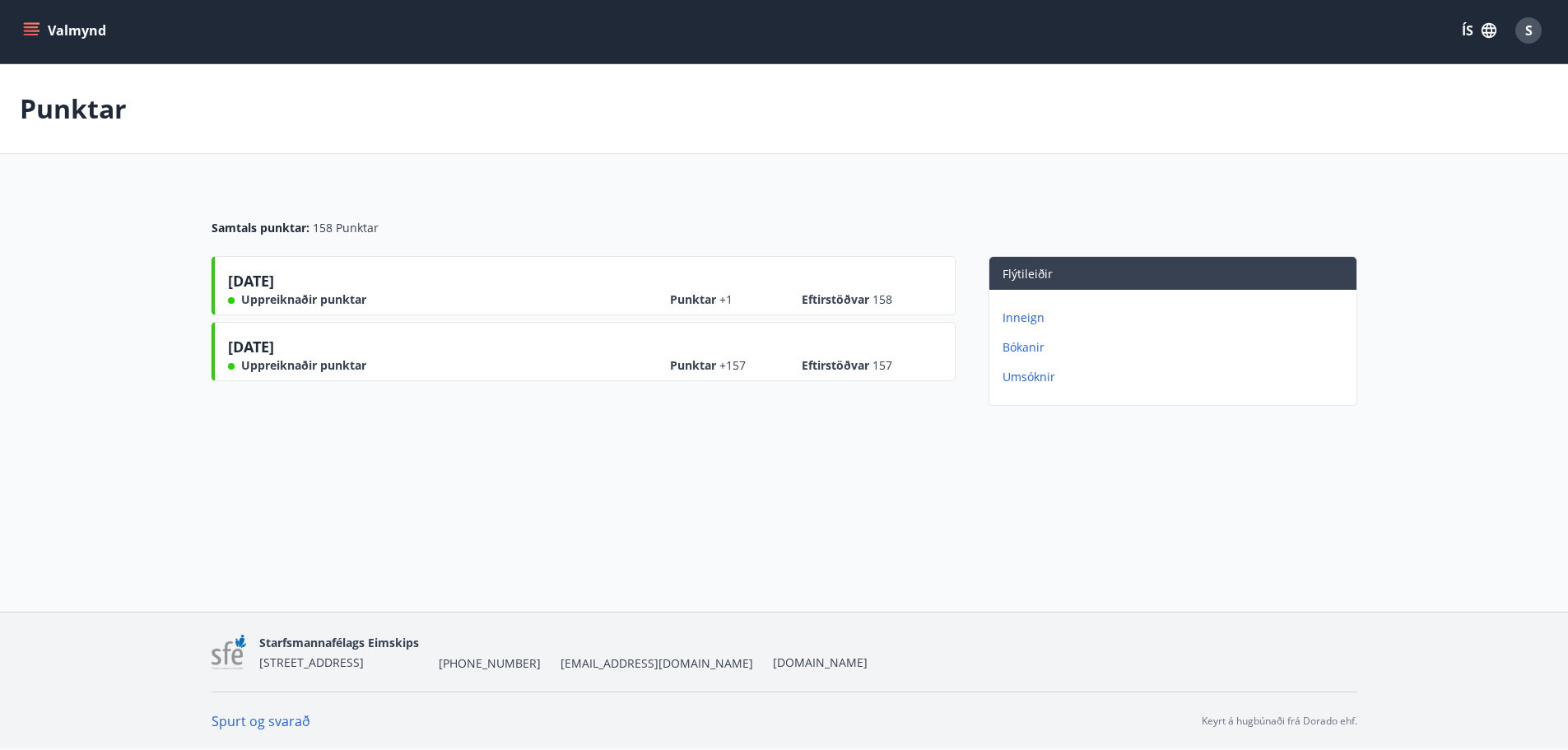
click at [1532, 31] on span "S" at bounding box center [1529, 31] width 7 height 18
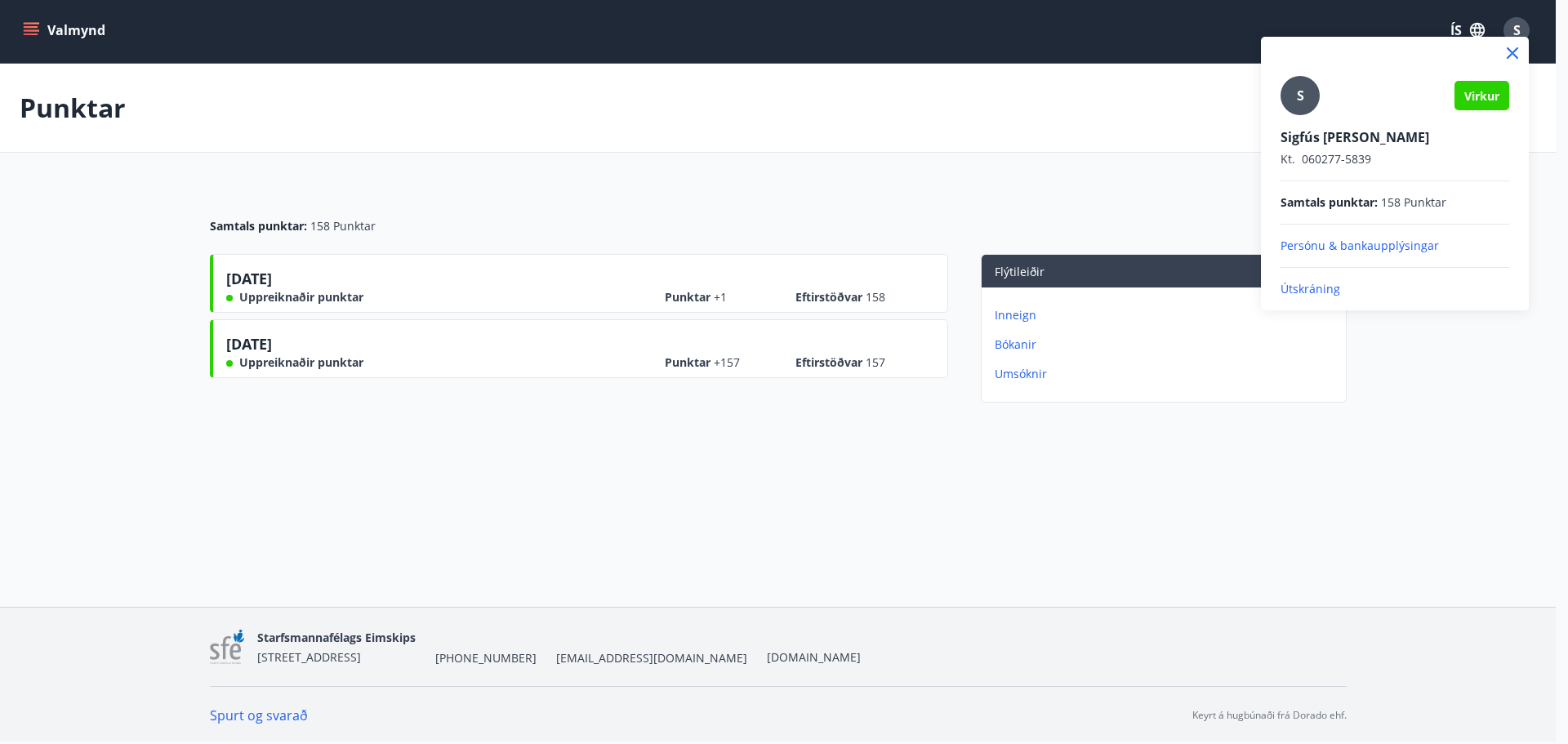
click at [1316, 285] on p "Útskráning" at bounding box center [1395, 289] width 229 height 17
